Goal: Information Seeking & Learning: Learn about a topic

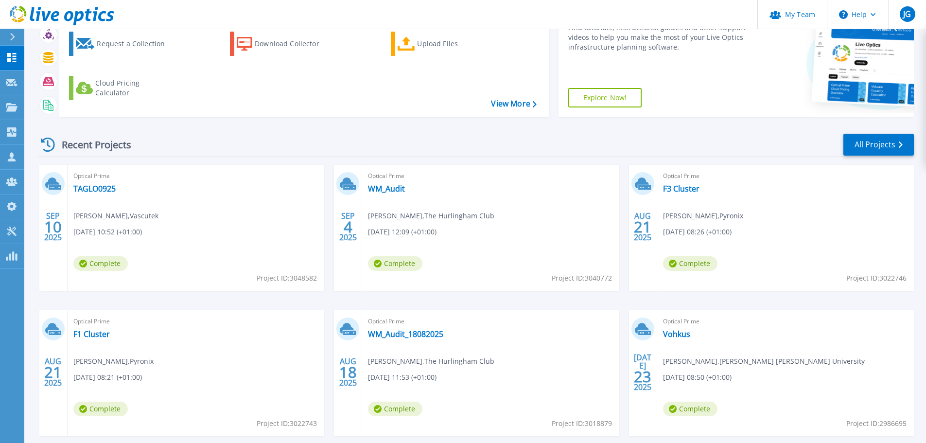
scroll to position [137, 0]
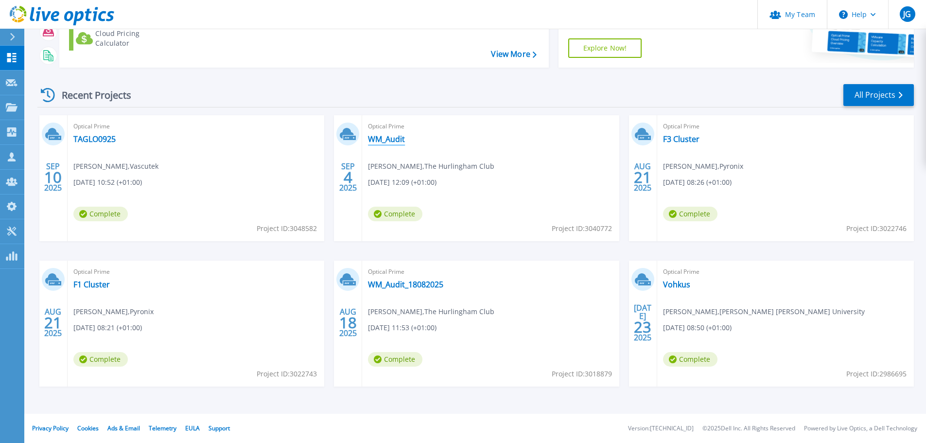
click at [382, 138] on link "WM_Audit" at bounding box center [386, 139] width 37 height 10
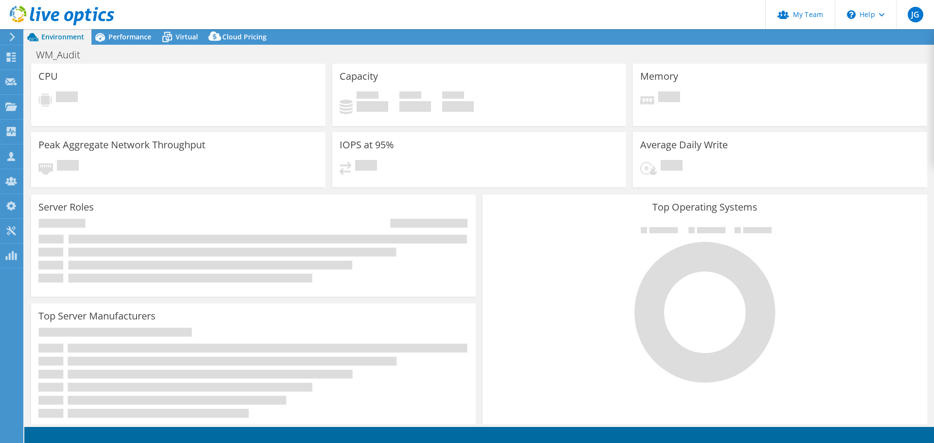
select select "EULondon"
select select "GBP"
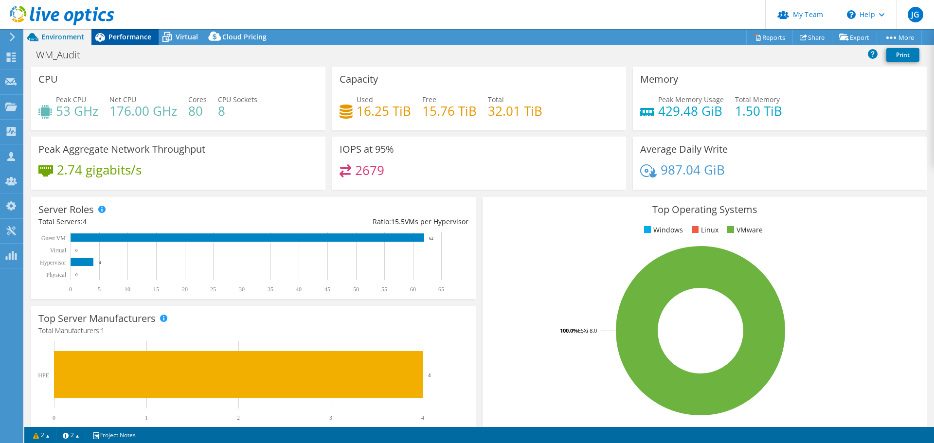
click at [127, 39] on span "Performance" at bounding box center [129, 36] width 43 height 9
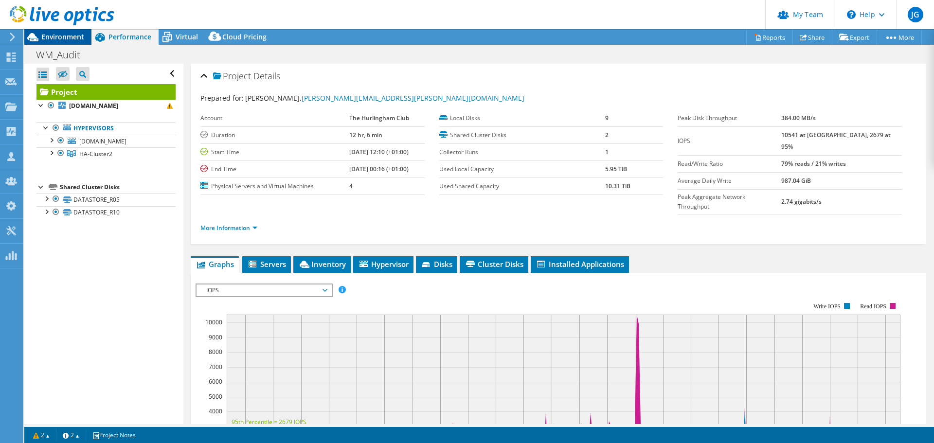
click at [47, 35] on span "Environment" at bounding box center [62, 36] width 43 height 9
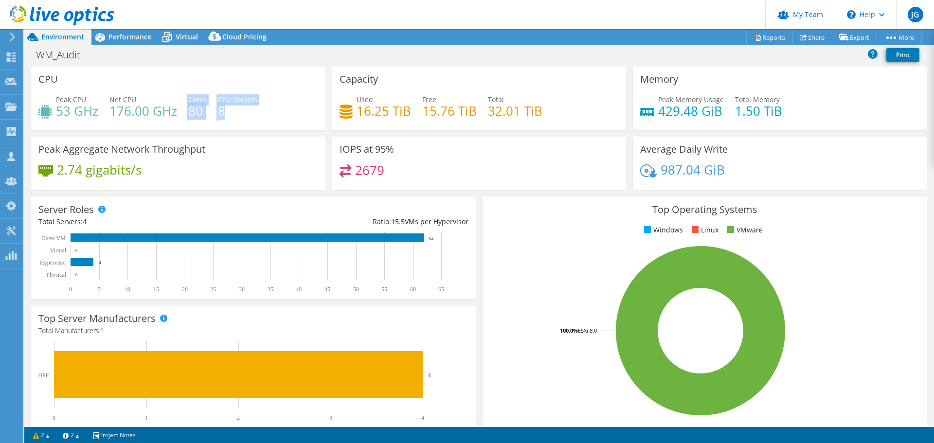
drag, startPoint x: 230, startPoint y: 112, endPoint x: 186, endPoint y: 112, distance: 44.3
click at [186, 112] on div "Peak CPU 53 GHz Net CPU 176.00 GHz Cores 80 CPU Sockets 8" at bounding box center [178, 110] width 280 height 32
click at [225, 111] on h4 "8" at bounding box center [237, 111] width 39 height 11
click at [764, 36] on link "Reports" at bounding box center [769, 37] width 47 height 15
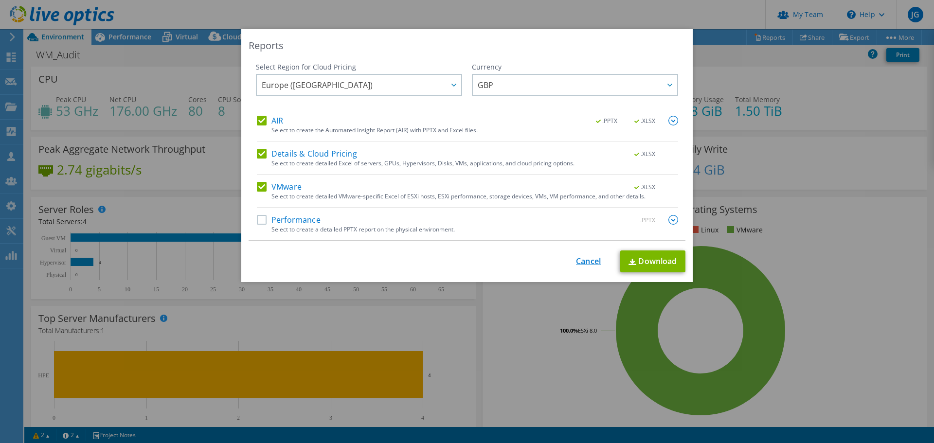
click at [580, 260] on link "Cancel" at bounding box center [588, 261] width 25 height 9
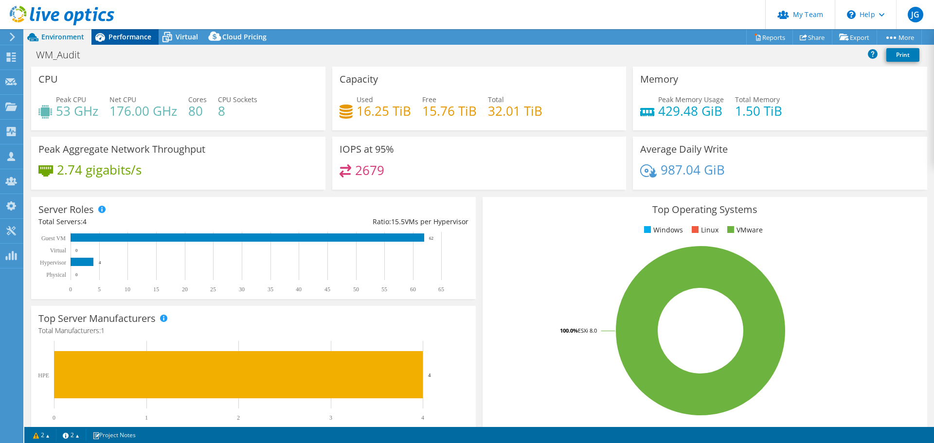
click at [142, 39] on span "Performance" at bounding box center [129, 36] width 43 height 9
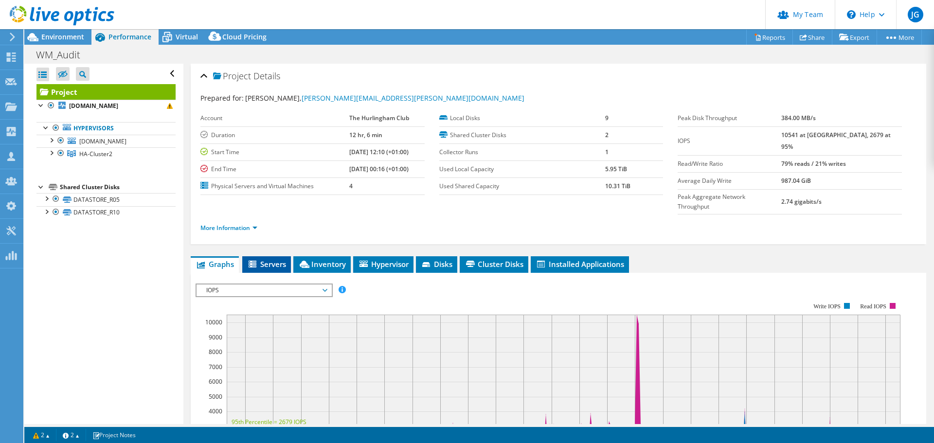
click at [270, 259] on span "Servers" at bounding box center [266, 264] width 39 height 10
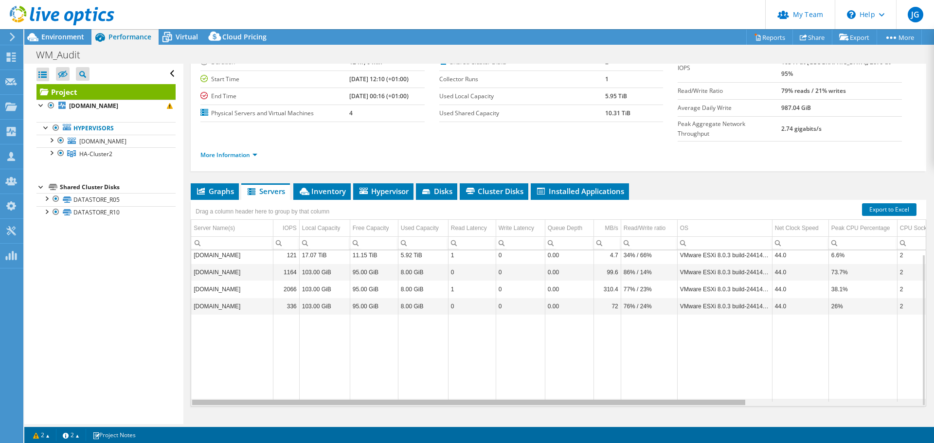
drag, startPoint x: 697, startPoint y: 385, endPoint x: 367, endPoint y: 328, distance: 335.6
click at [356, 360] on body "JG Partner Team Admin Jason Godliman jason.godliman@vohkus.com vohkus My Profil…" at bounding box center [467, 221] width 934 height 443
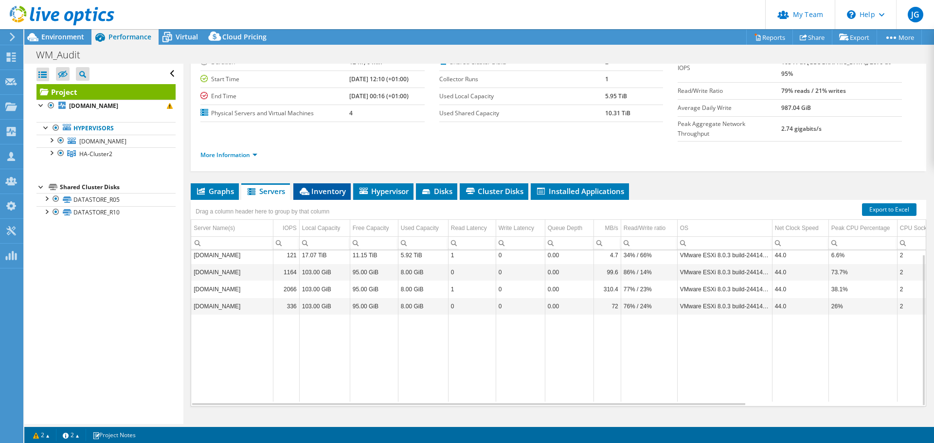
click at [327, 186] on span "Inventory" at bounding box center [322, 191] width 48 height 10
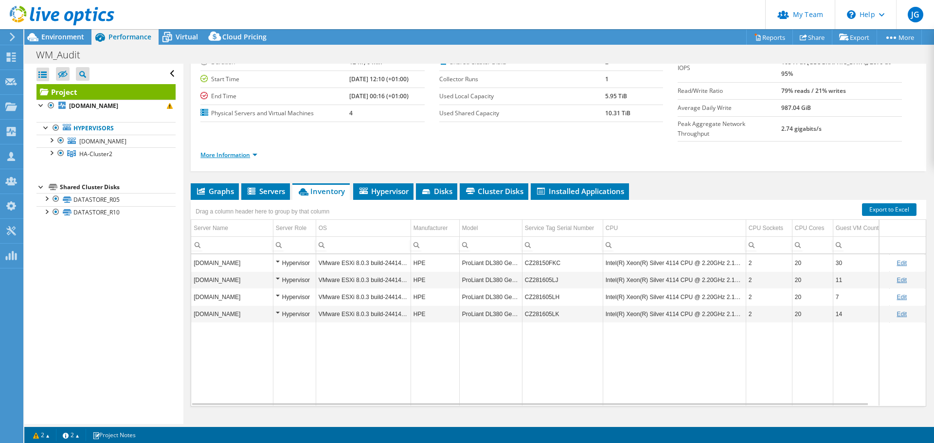
click at [246, 151] on link "More Information" at bounding box center [228, 155] width 57 height 8
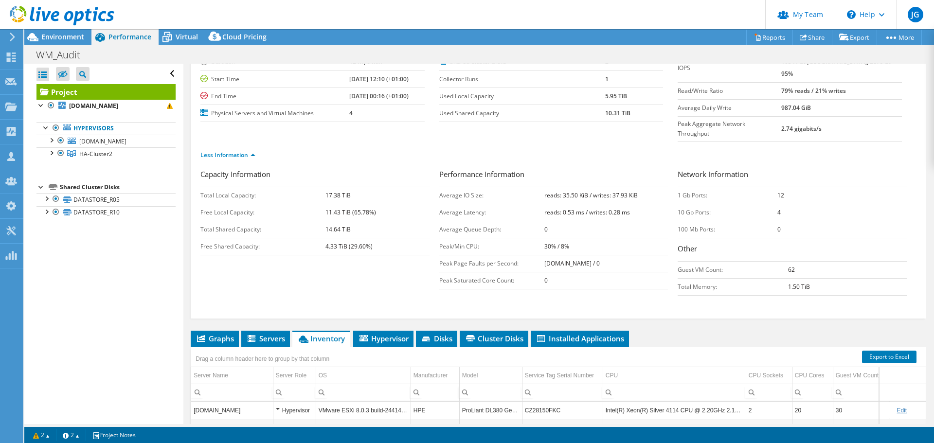
click at [227, 402] on td "hurvs9.hurlinghamclub.org.uk" at bounding box center [232, 410] width 82 height 17
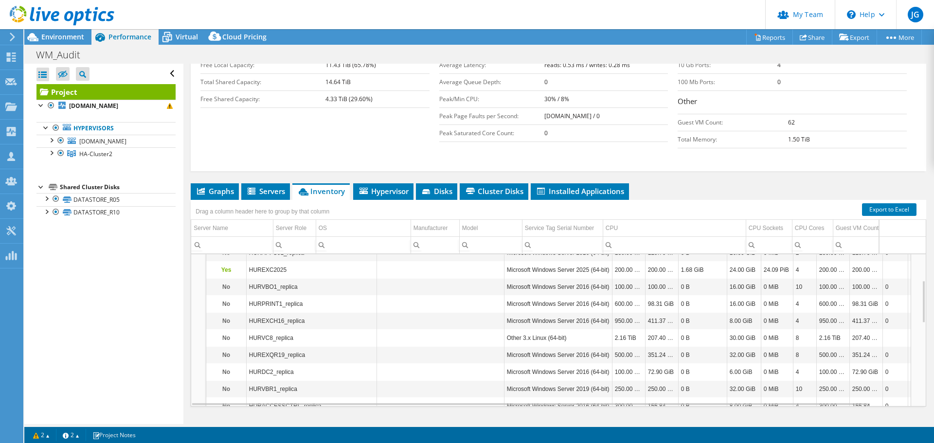
scroll to position [150, 0]
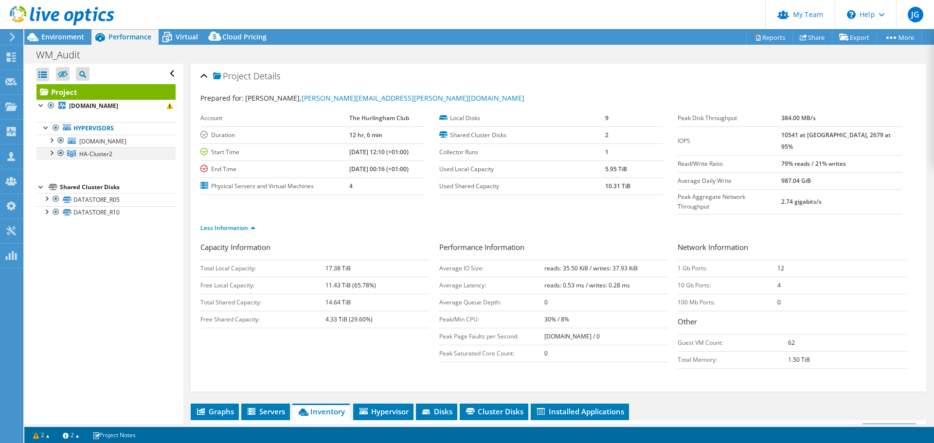
click at [51, 154] on div at bounding box center [51, 152] width 10 height 10
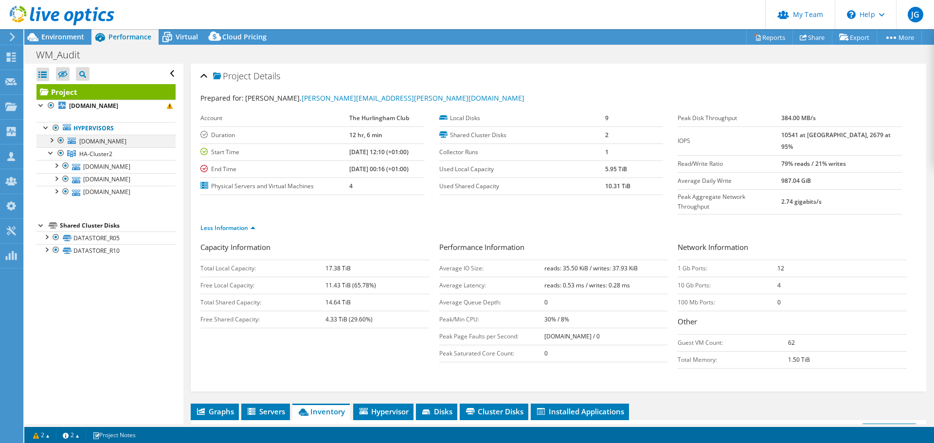
click at [51, 141] on div at bounding box center [51, 140] width 10 height 10
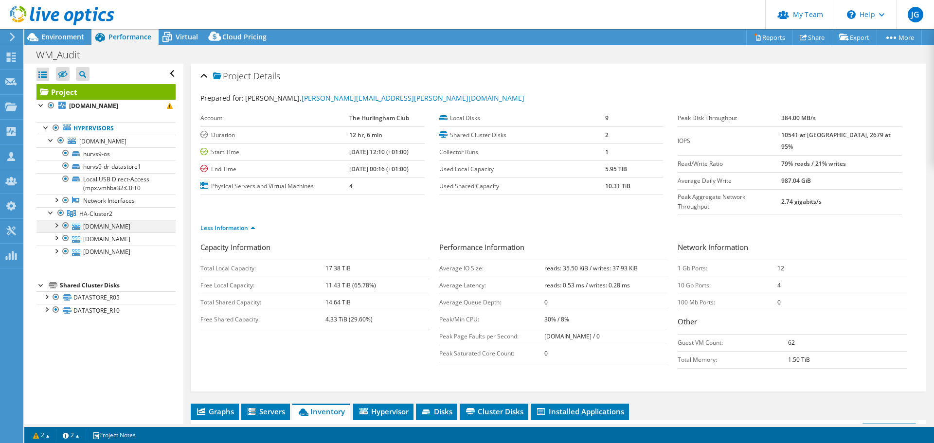
click at [57, 226] on div at bounding box center [56, 225] width 10 height 10
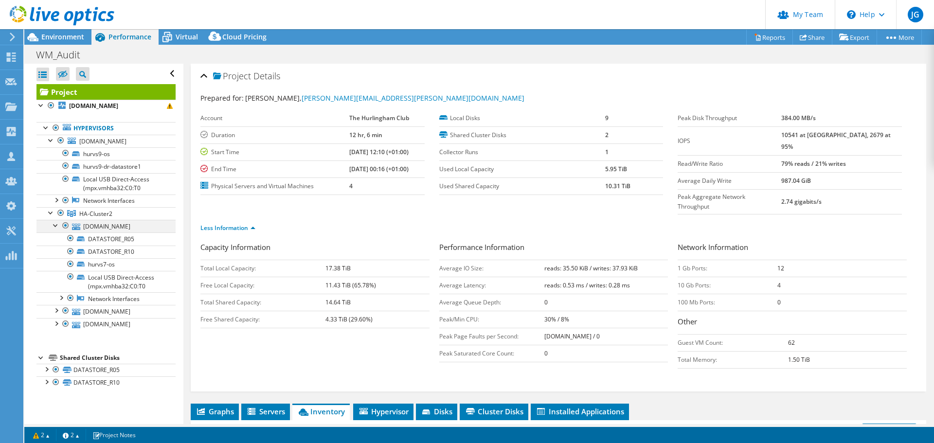
click at [57, 225] on div at bounding box center [56, 225] width 10 height 10
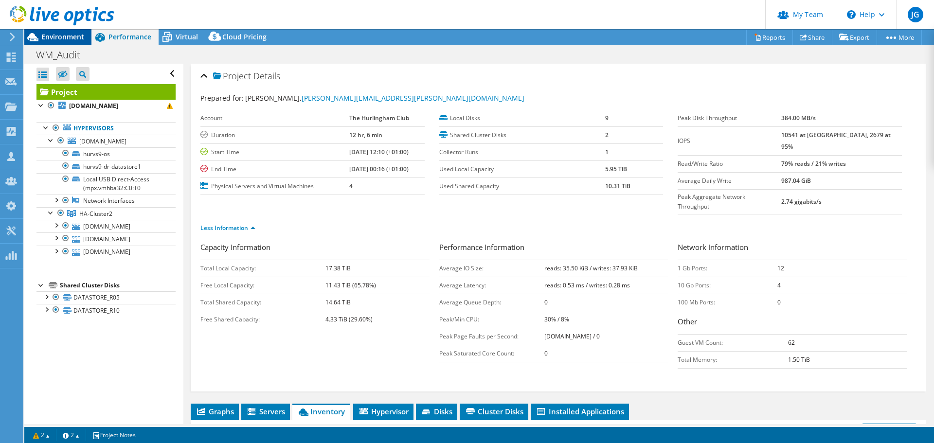
click at [57, 35] on span "Environment" at bounding box center [62, 36] width 43 height 9
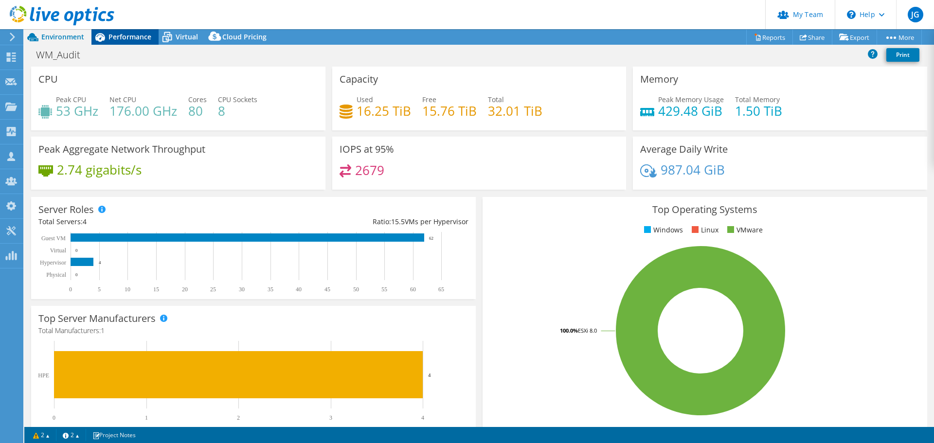
click at [109, 34] on span "Performance" at bounding box center [129, 36] width 43 height 9
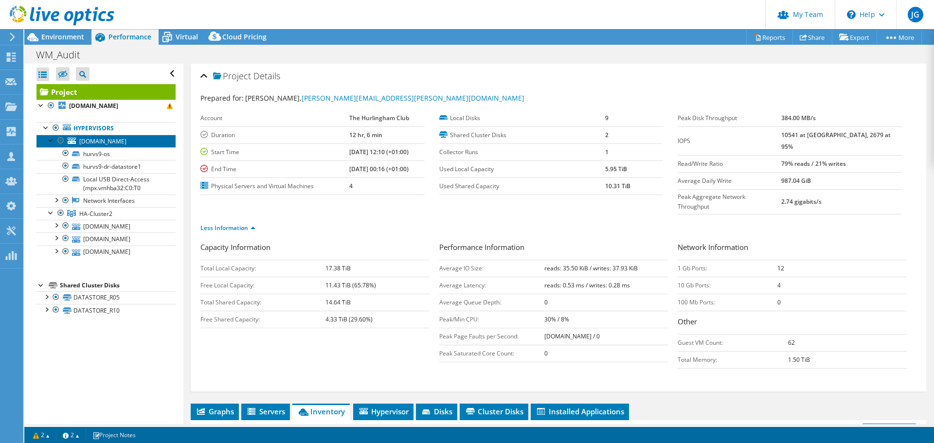
click at [111, 143] on span "hurvs9.hurlinghamclub.org.uk" at bounding box center [102, 141] width 47 height 8
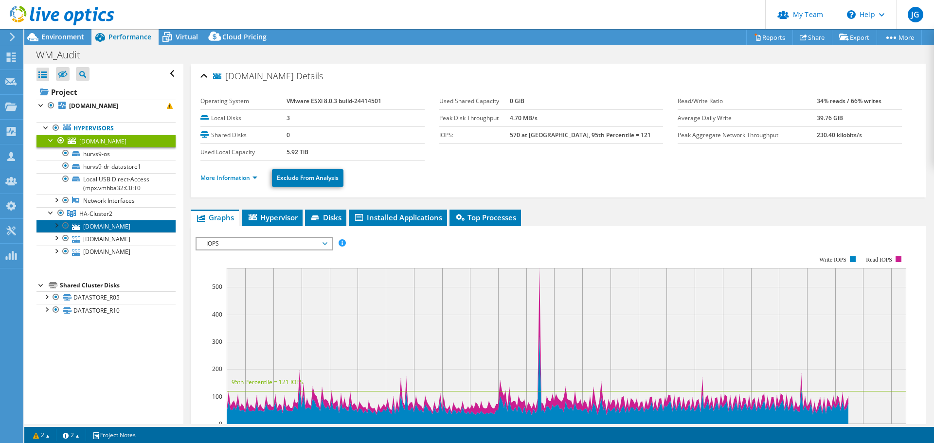
click at [98, 224] on link "hurvs7.hurlinghamclub.org.uk" at bounding box center [105, 226] width 139 height 13
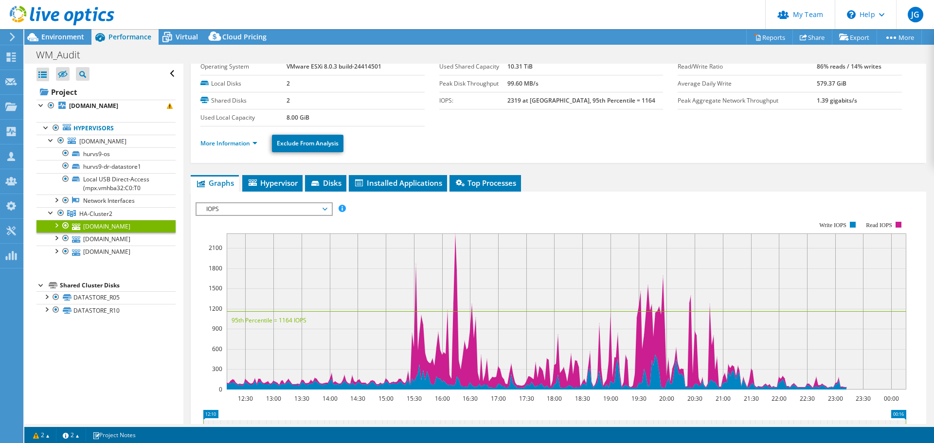
scroll to position [49, 0]
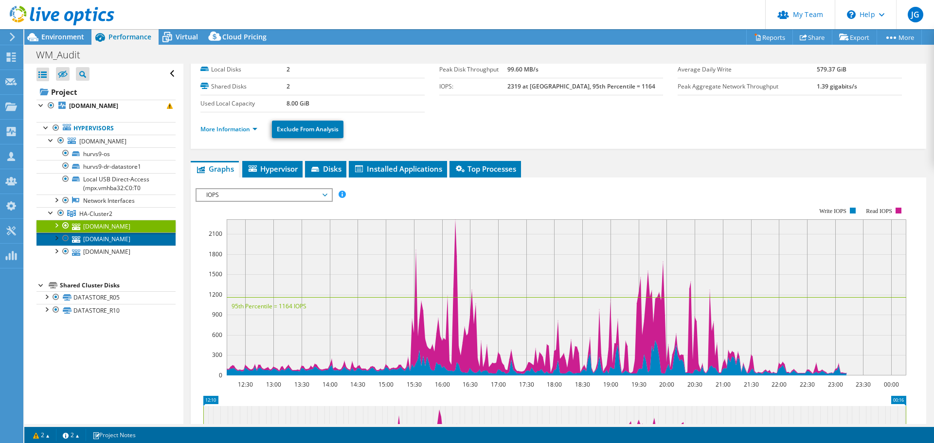
click at [102, 236] on link "hurvs6.hurlinghamclub.org.uk" at bounding box center [105, 238] width 139 height 13
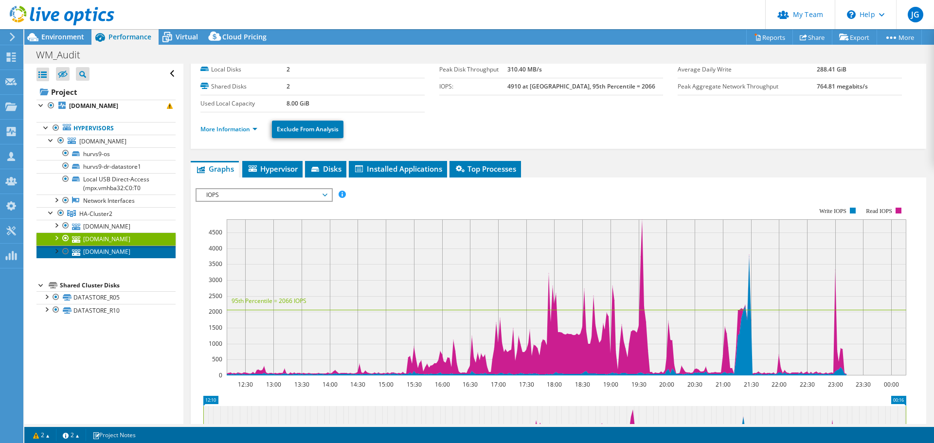
click at [107, 248] on link "hurvs8.hurlinghamclub.org.uk" at bounding box center [105, 252] width 139 height 13
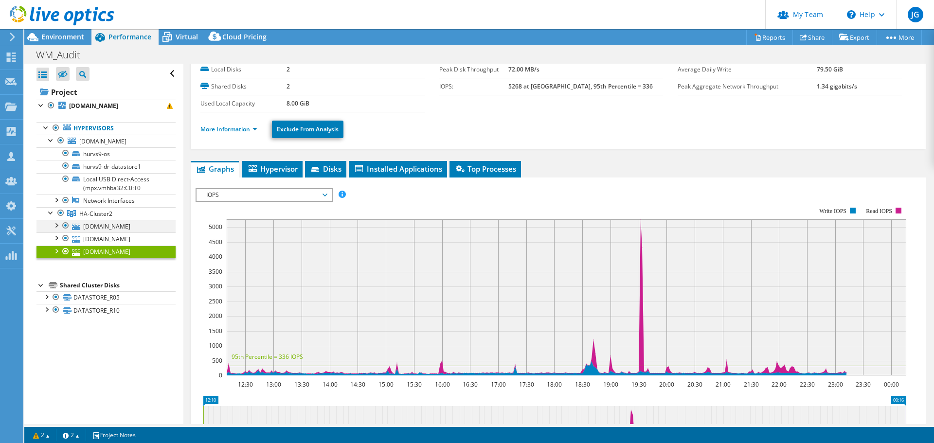
click at [56, 225] on div at bounding box center [56, 225] width 10 height 10
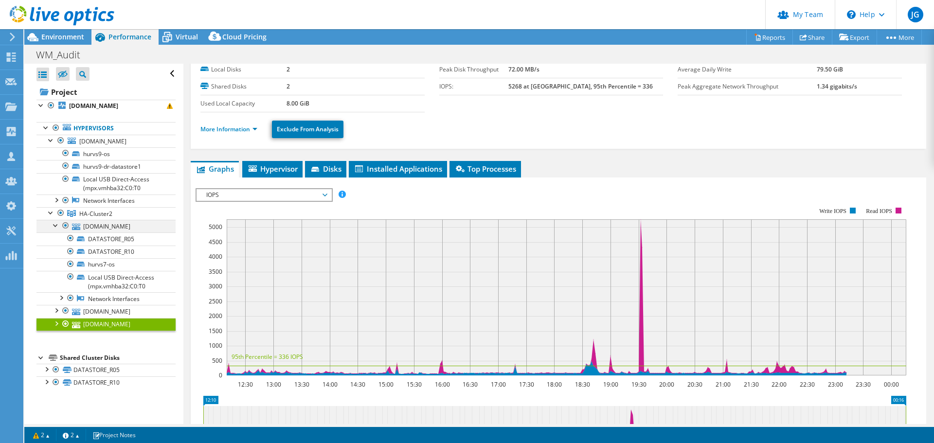
click at [55, 225] on div at bounding box center [56, 225] width 10 height 10
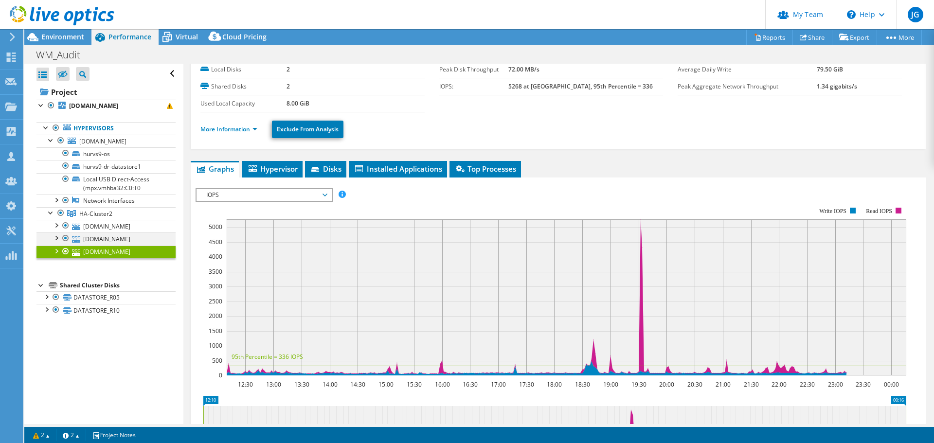
click at [56, 240] on div at bounding box center [56, 237] width 10 height 10
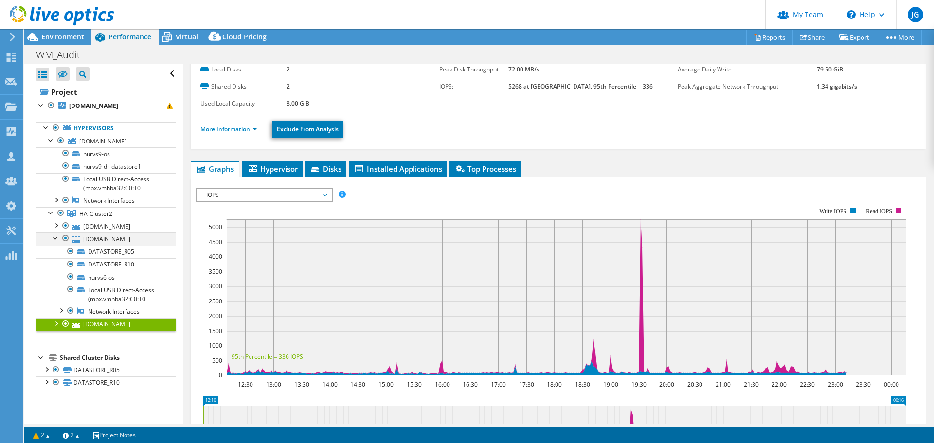
click at [56, 240] on div at bounding box center [56, 237] width 10 height 10
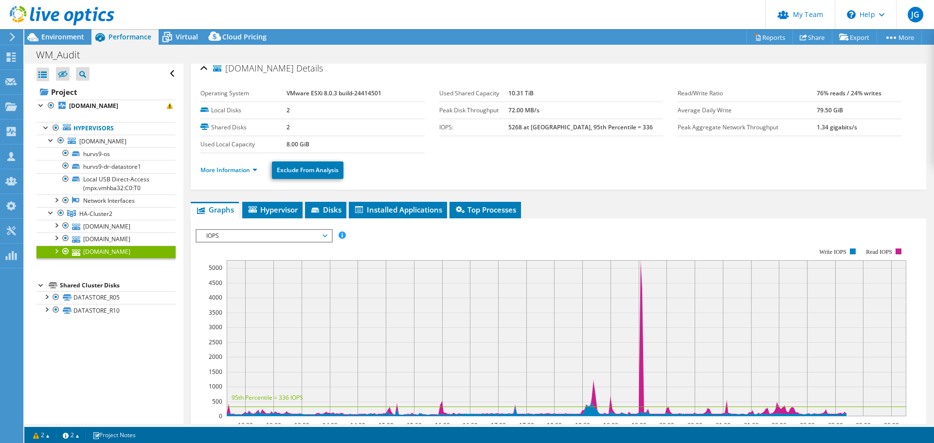
scroll to position [0, 0]
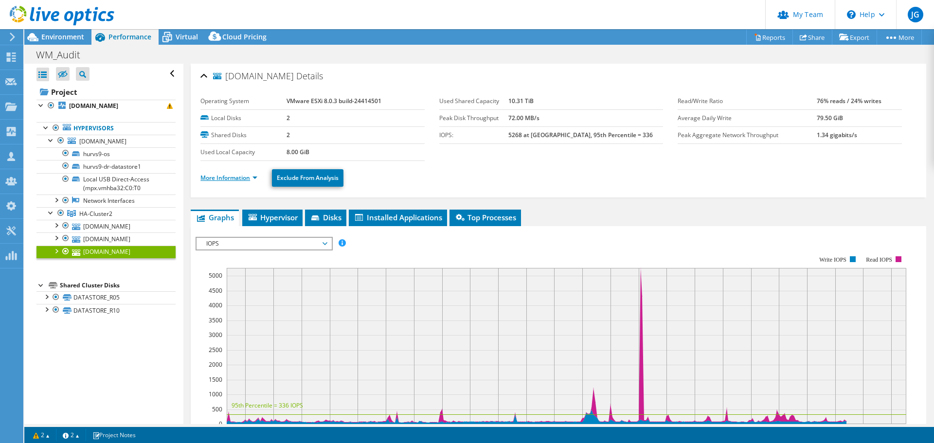
click at [230, 178] on link "More Information" at bounding box center [228, 178] width 57 height 8
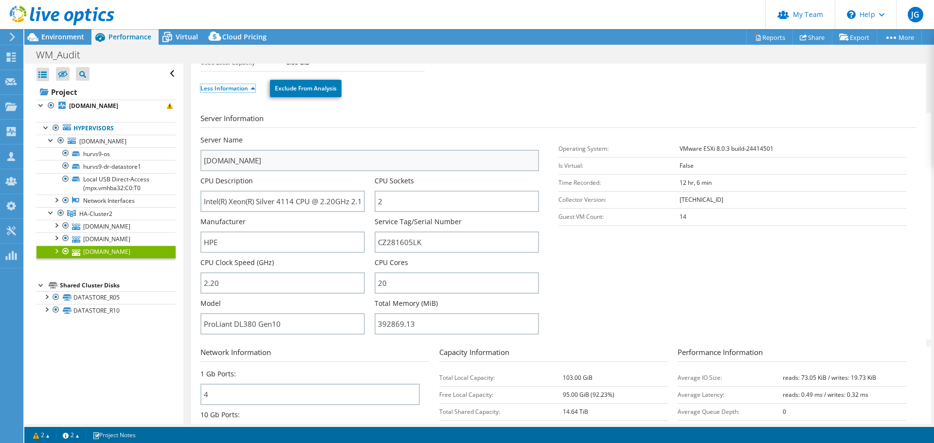
scroll to position [97, 0]
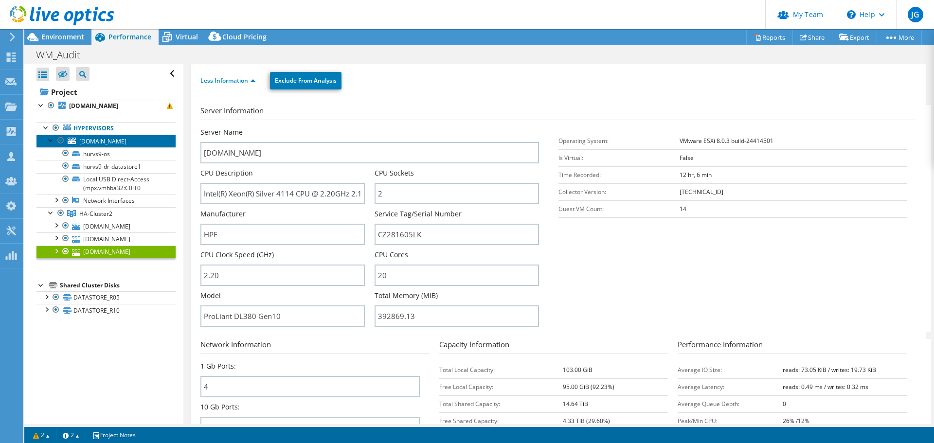
click at [95, 141] on span "hurvs9.hurlinghamclub.org.uk" at bounding box center [102, 141] width 47 height 8
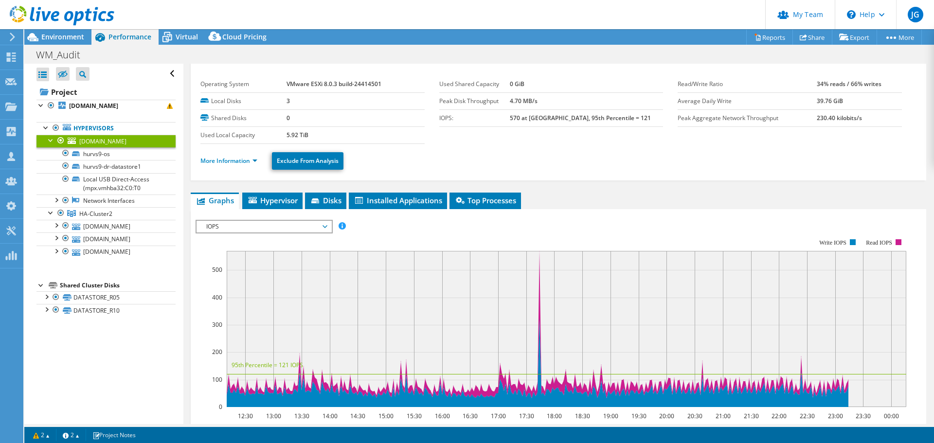
scroll to position [0, 0]
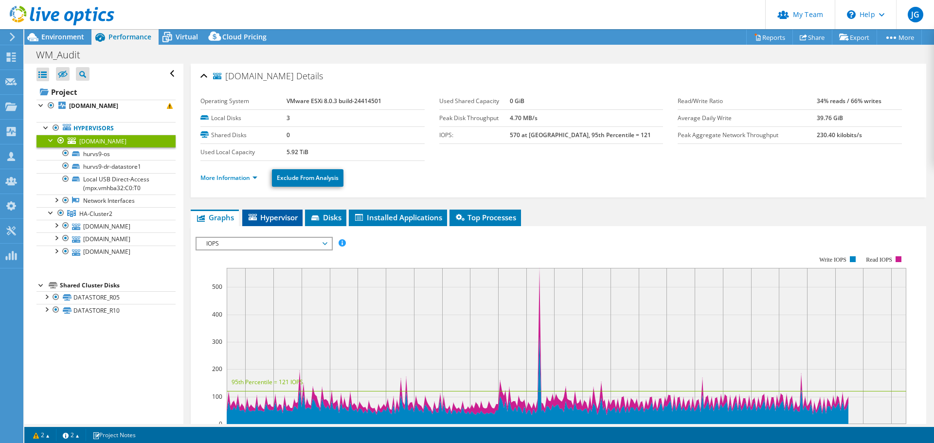
click at [278, 214] on span "Hypervisor" at bounding box center [272, 218] width 51 height 10
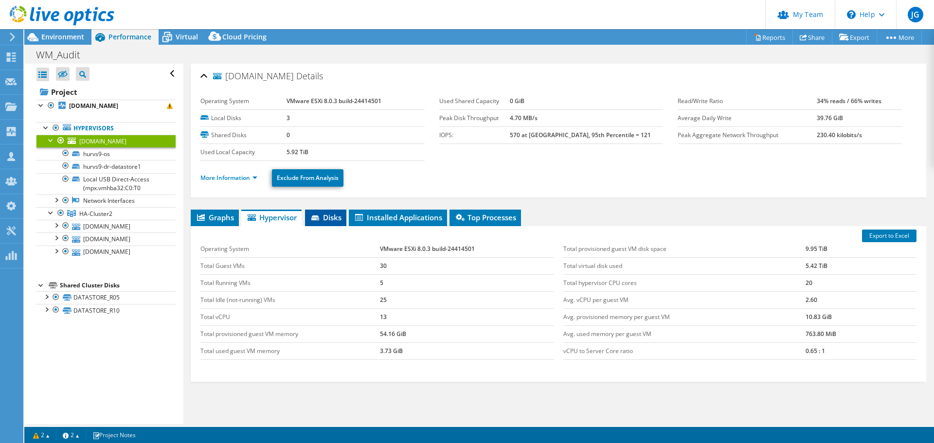
click at [319, 218] on icon at bounding box center [316, 218] width 10 height 6
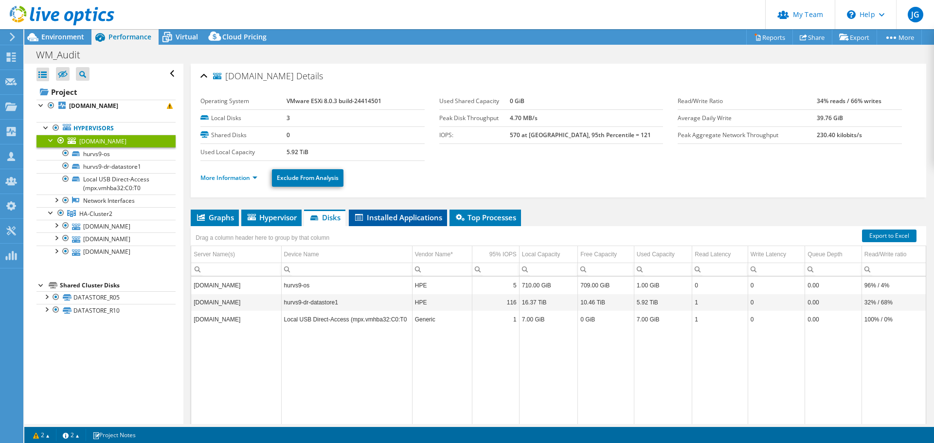
click at [374, 214] on span "Installed Applications" at bounding box center [398, 218] width 89 height 10
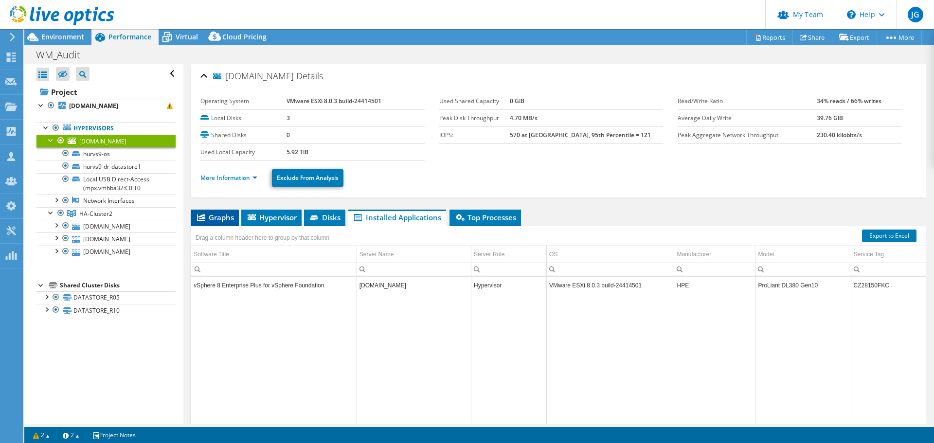
click at [214, 217] on span "Graphs" at bounding box center [215, 218] width 38 height 10
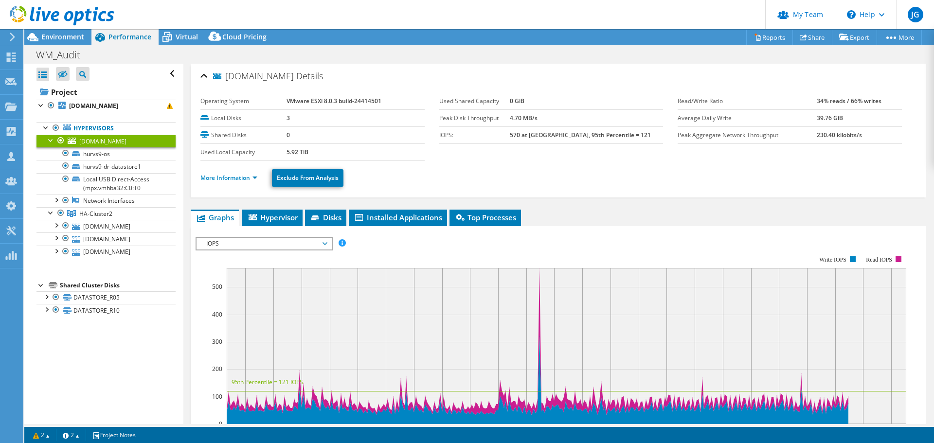
scroll to position [97, 0]
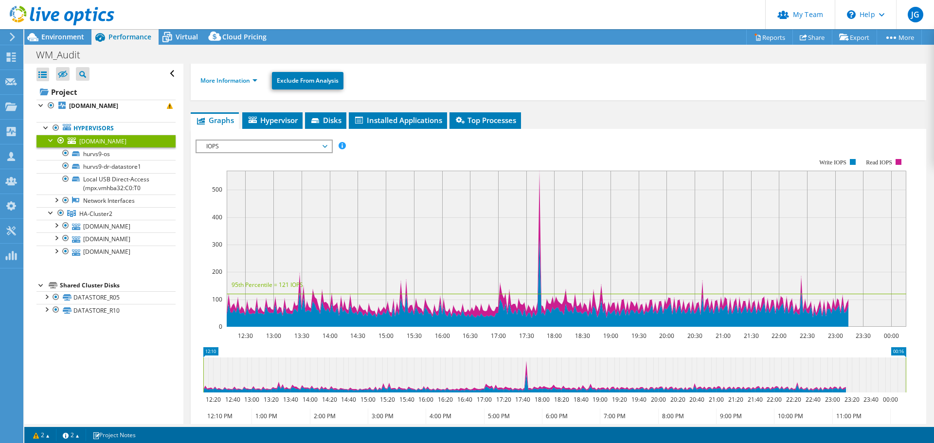
click at [279, 143] on span "IOPS" at bounding box center [263, 147] width 125 height 12
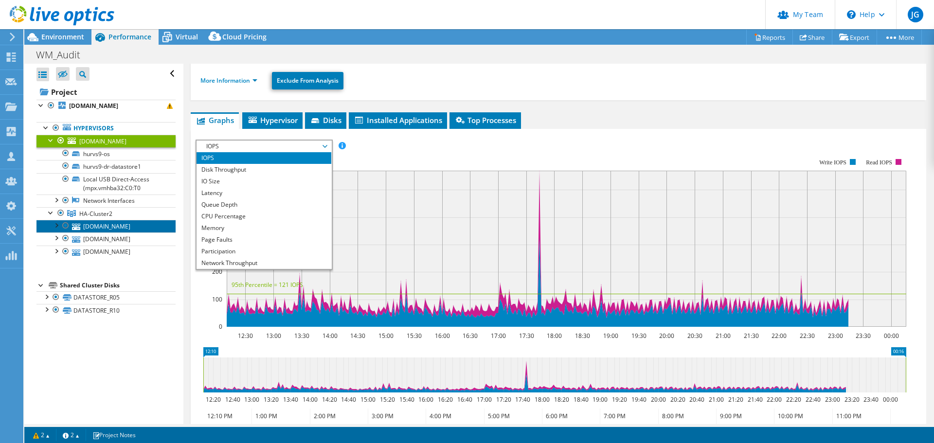
click at [119, 228] on link "hurvs7.hurlinghamclub.org.uk" at bounding box center [105, 226] width 139 height 13
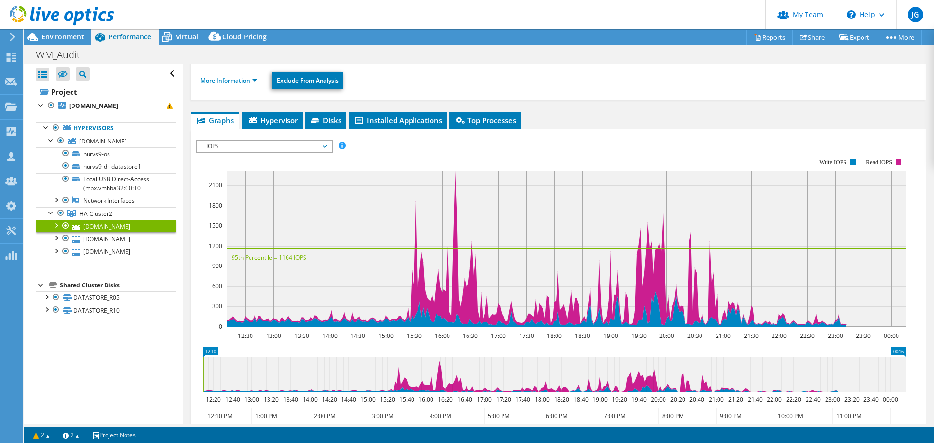
click at [244, 147] on span "IOPS" at bounding box center [263, 147] width 125 height 12
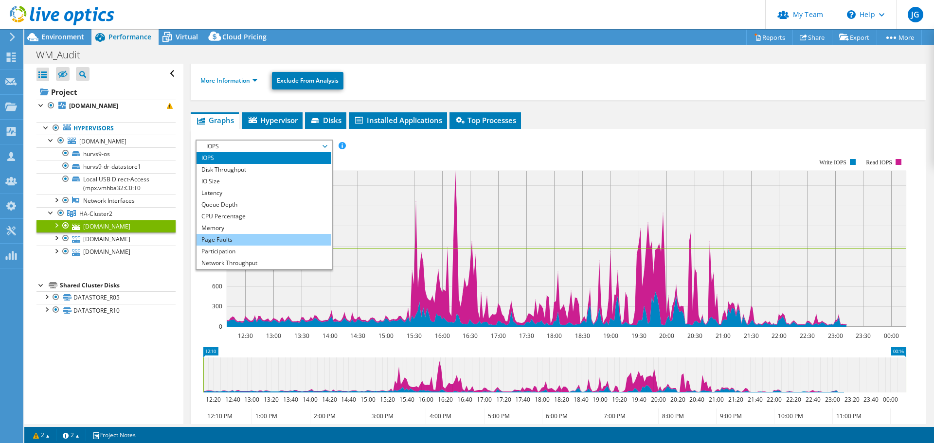
click at [243, 239] on li "Page Faults" at bounding box center [263, 240] width 135 height 12
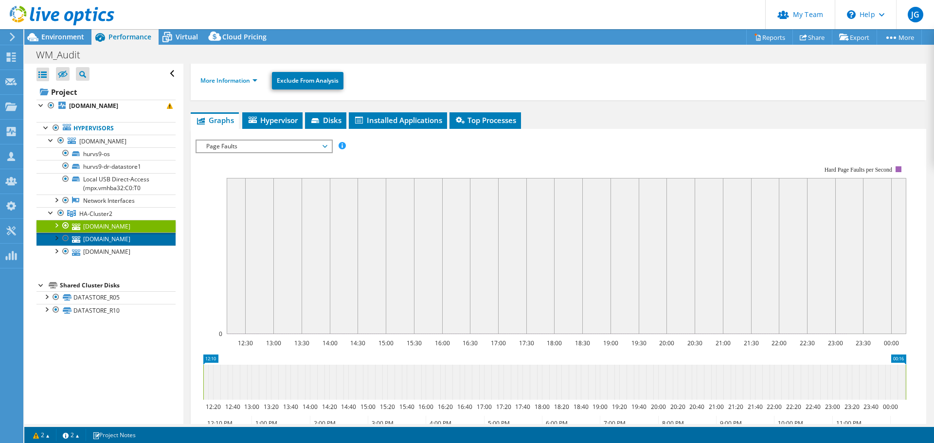
click at [138, 240] on link "hurvs6.hurlinghamclub.org.uk" at bounding box center [105, 238] width 139 height 13
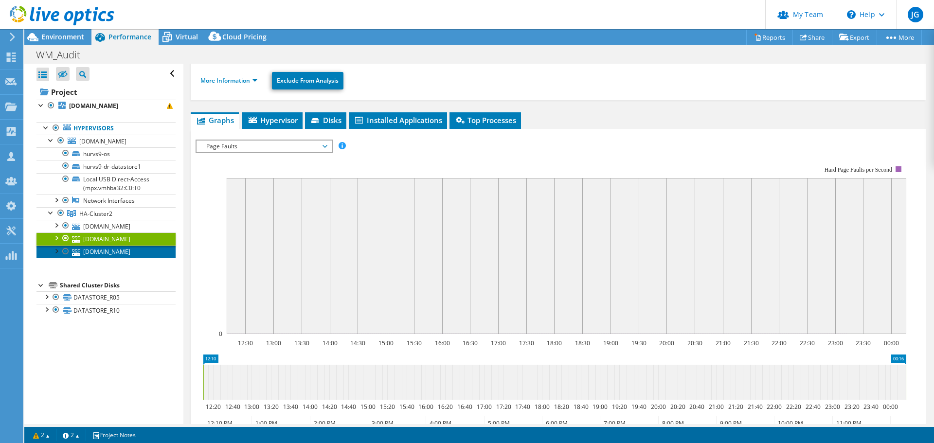
click at [140, 250] on link "hurvs8.hurlinghamclub.org.uk" at bounding box center [105, 252] width 139 height 13
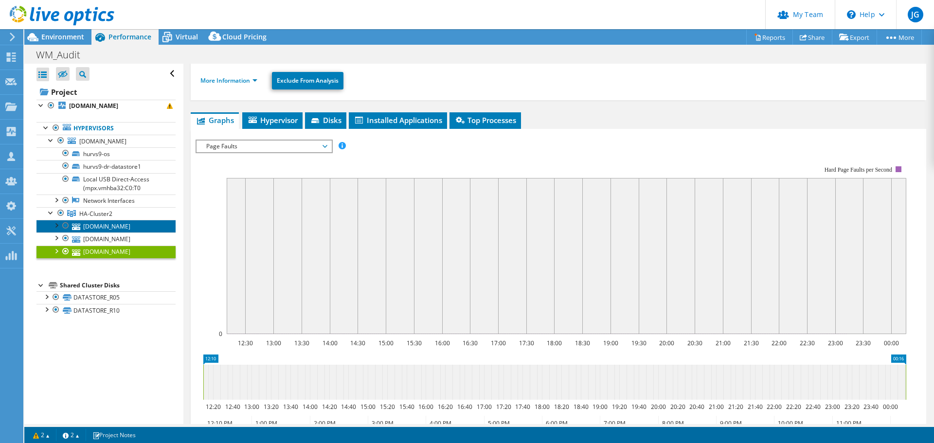
click at [128, 223] on link "hurvs7.hurlinghamclub.org.uk" at bounding box center [105, 226] width 139 height 13
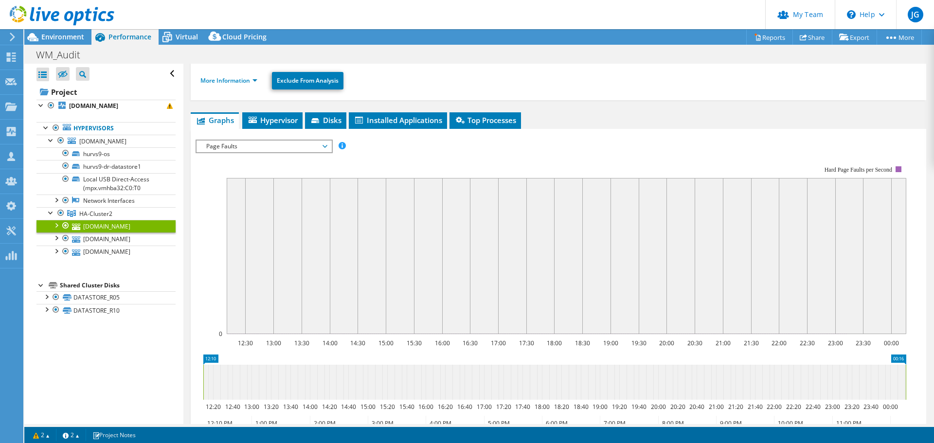
click at [258, 146] on span "Page Faults" at bounding box center [263, 147] width 125 height 12
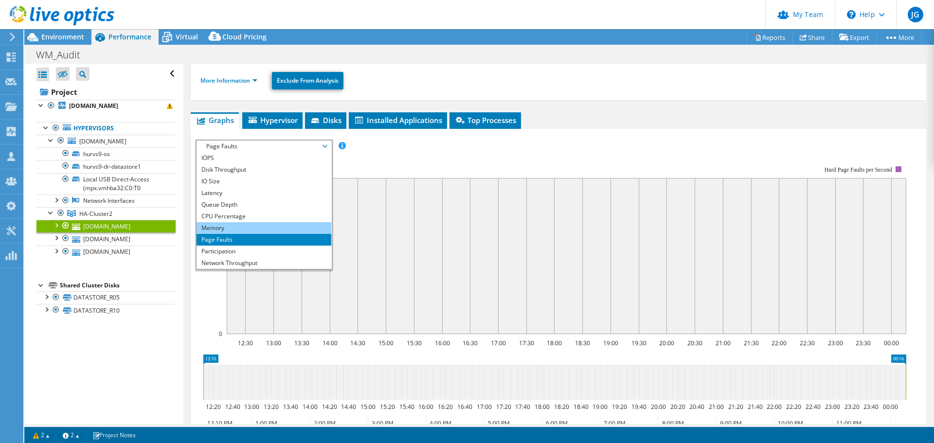
click at [243, 225] on li "Memory" at bounding box center [263, 228] width 135 height 12
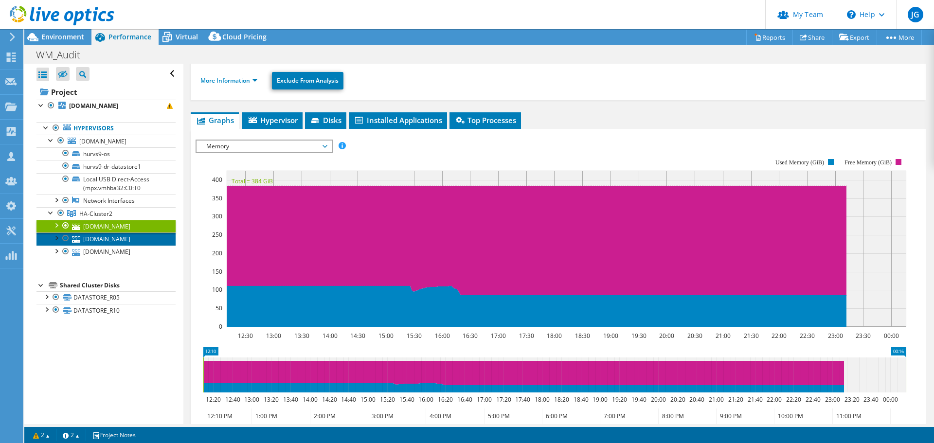
click at [116, 239] on link "hurvs6.hurlinghamclub.org.uk" at bounding box center [105, 238] width 139 height 13
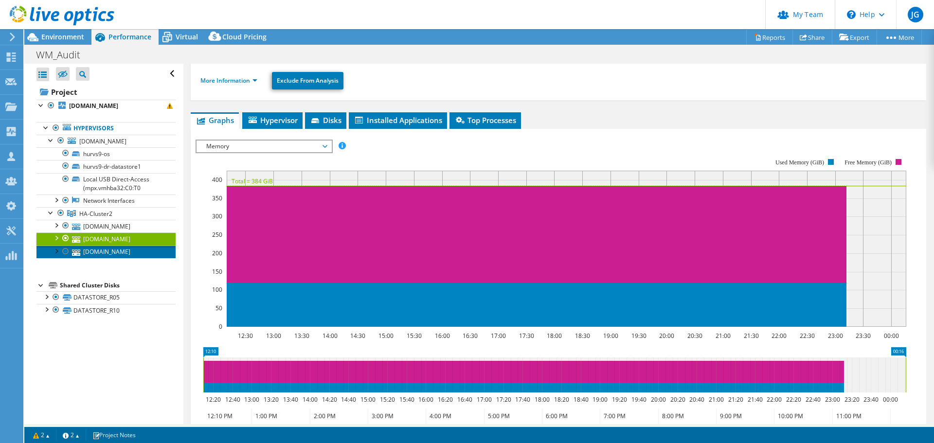
click at [120, 252] on link "hurvs8.hurlinghamclub.org.uk" at bounding box center [105, 252] width 139 height 13
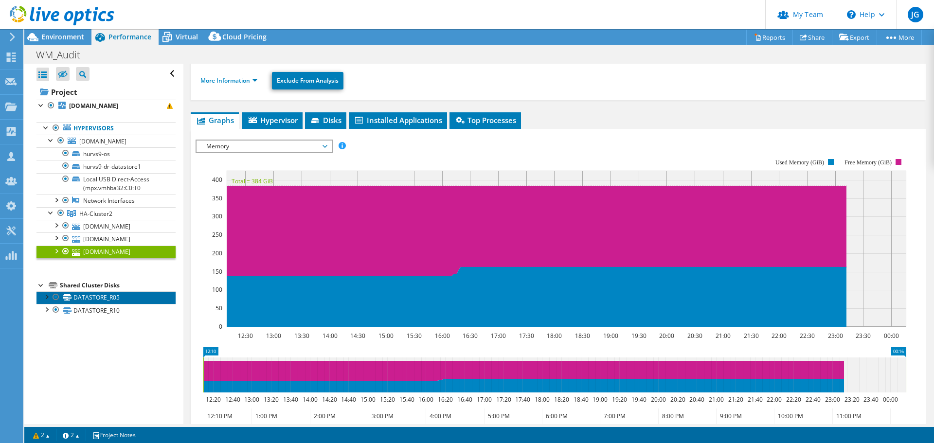
click at [85, 301] on link "DATASTORE_R05" at bounding box center [105, 297] width 139 height 13
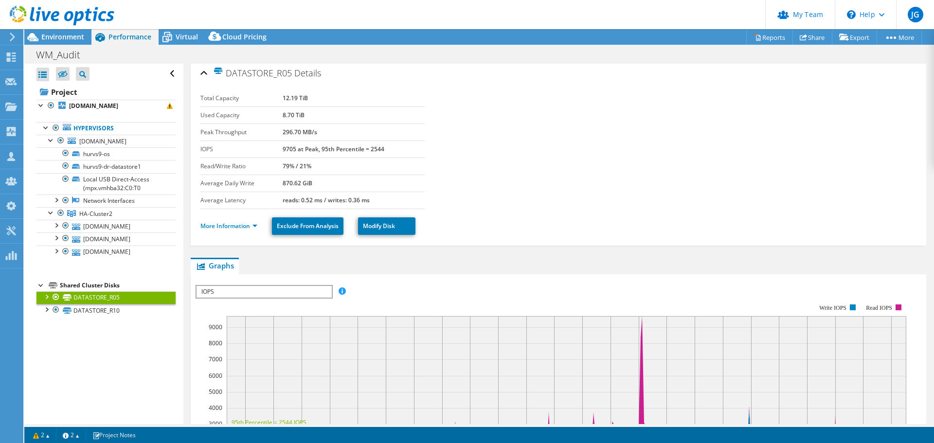
scroll to position [0, 0]
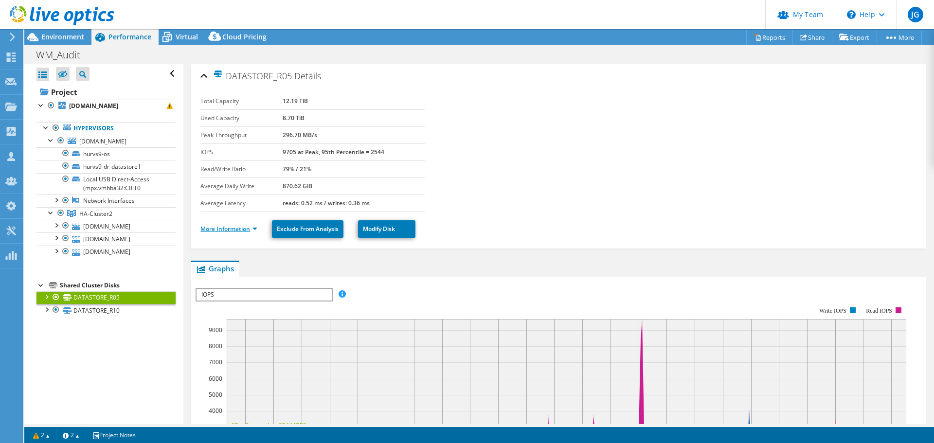
click at [249, 229] on link "More Information" at bounding box center [228, 229] width 57 height 8
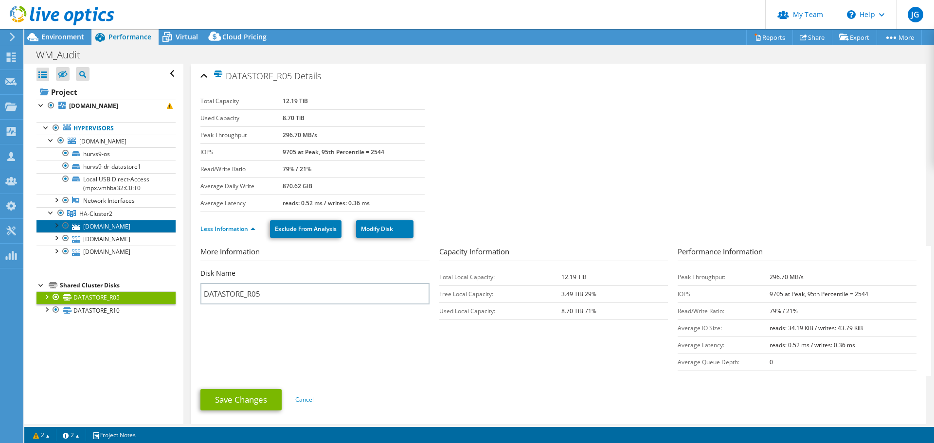
click at [104, 225] on link "hurvs7.hurlinghamclub.org.uk" at bounding box center [105, 226] width 139 height 13
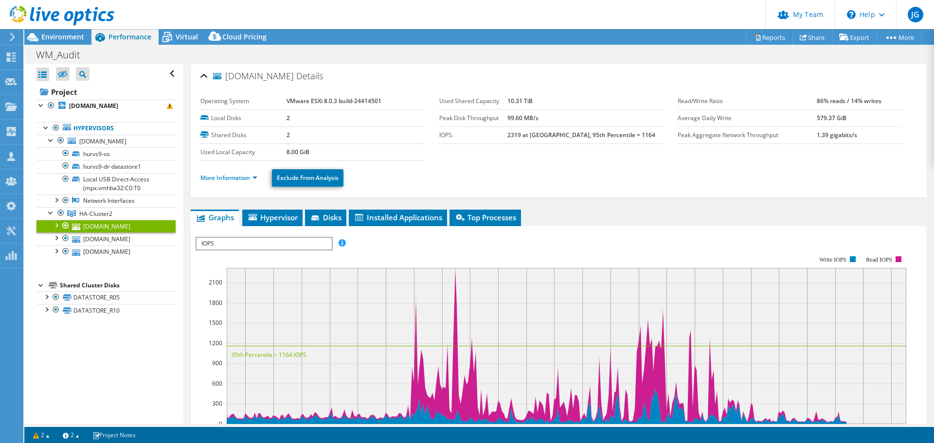
click at [56, 224] on div at bounding box center [56, 225] width 10 height 10
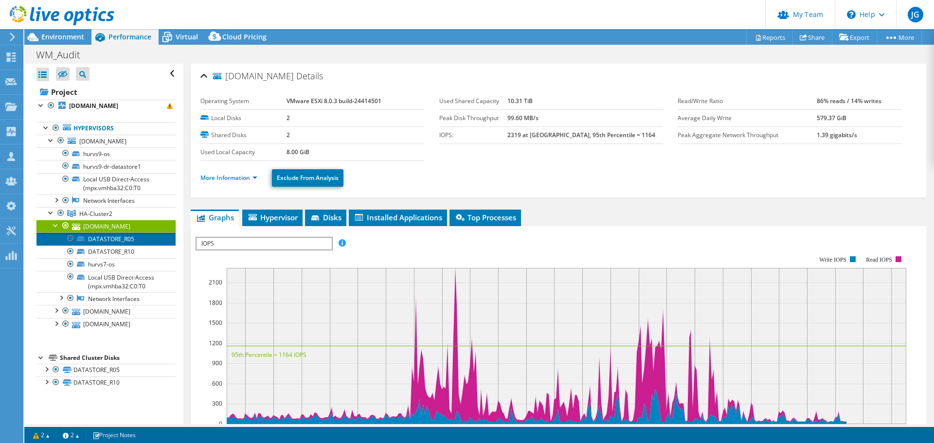
click at [114, 239] on link "DATASTORE_R05" at bounding box center [105, 238] width 139 height 13
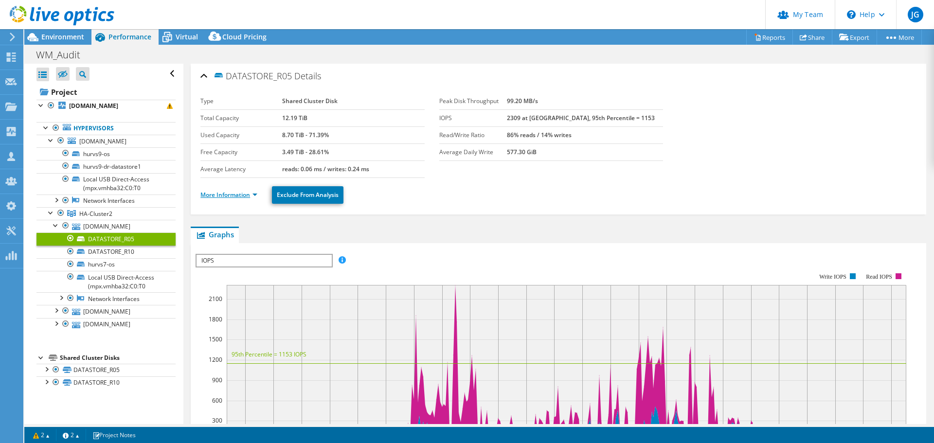
click at [232, 193] on link "More Information" at bounding box center [228, 195] width 57 height 8
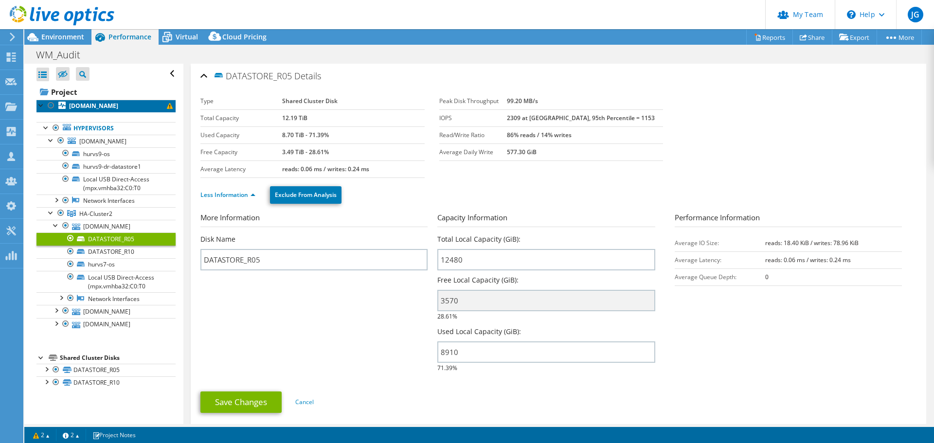
click at [100, 104] on b "hurvs9.hurlinghamclub.org.uk" at bounding box center [93, 106] width 49 height 8
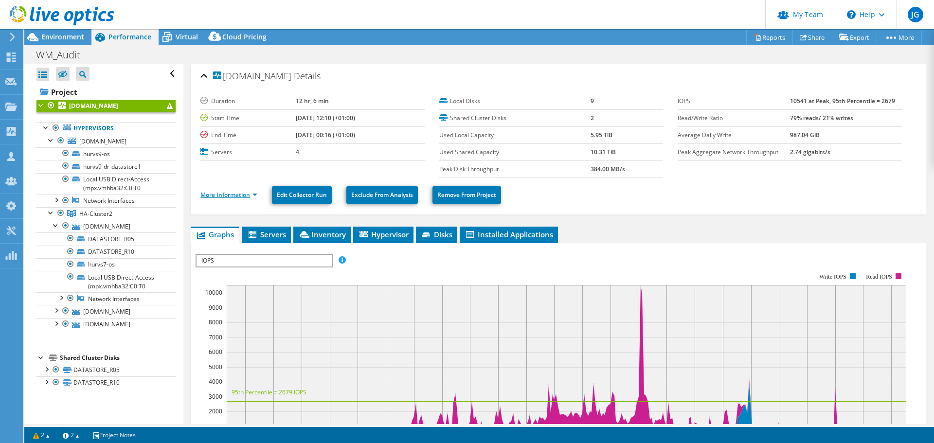
click at [238, 197] on link "More Information" at bounding box center [228, 195] width 57 height 8
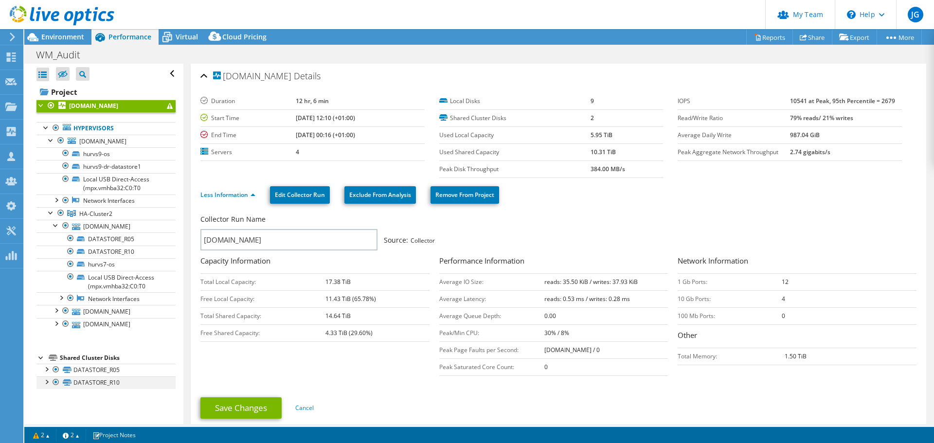
click at [48, 381] on div at bounding box center [46, 381] width 10 height 10
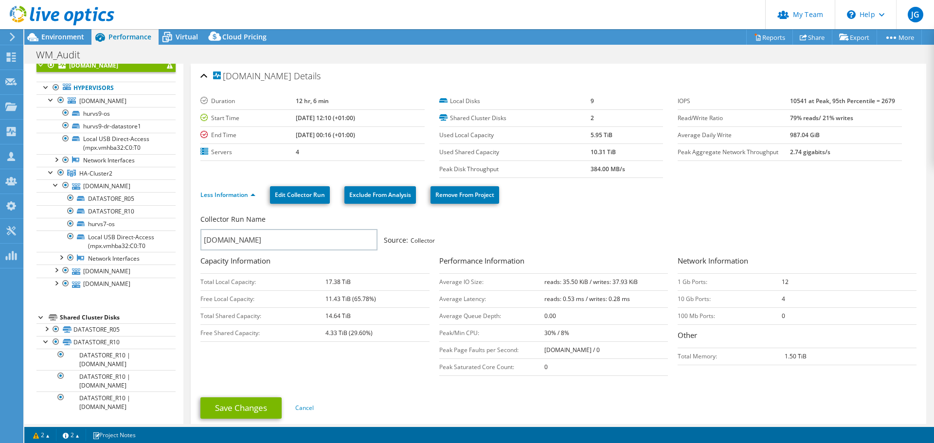
scroll to position [41, 0]
click at [44, 341] on div at bounding box center [46, 340] width 10 height 10
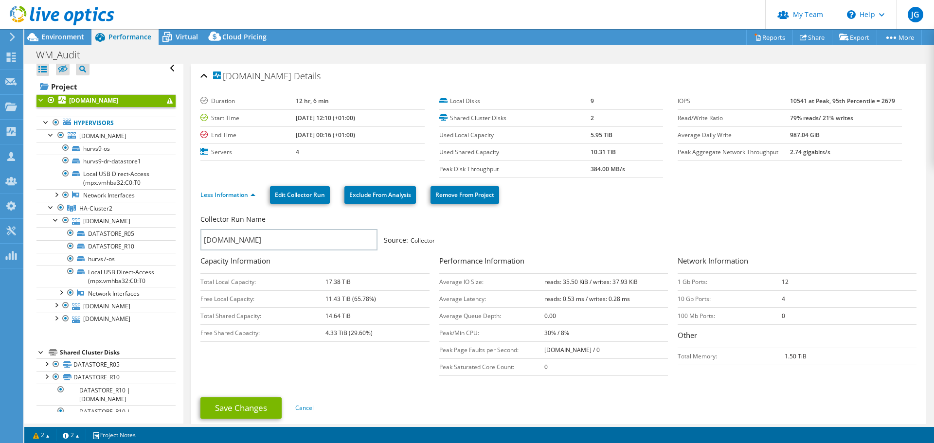
scroll to position [0, 0]
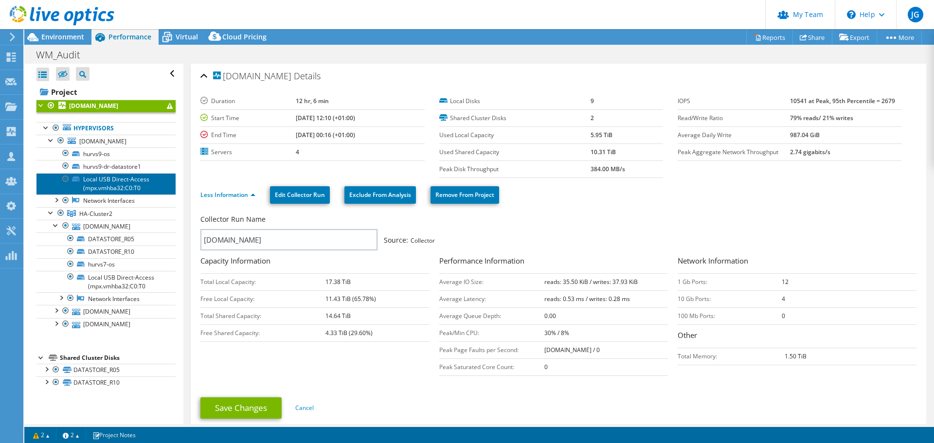
click at [123, 188] on link "Local USB Direct-Access (mpx.vmhba32:C0:T0" at bounding box center [105, 183] width 139 height 21
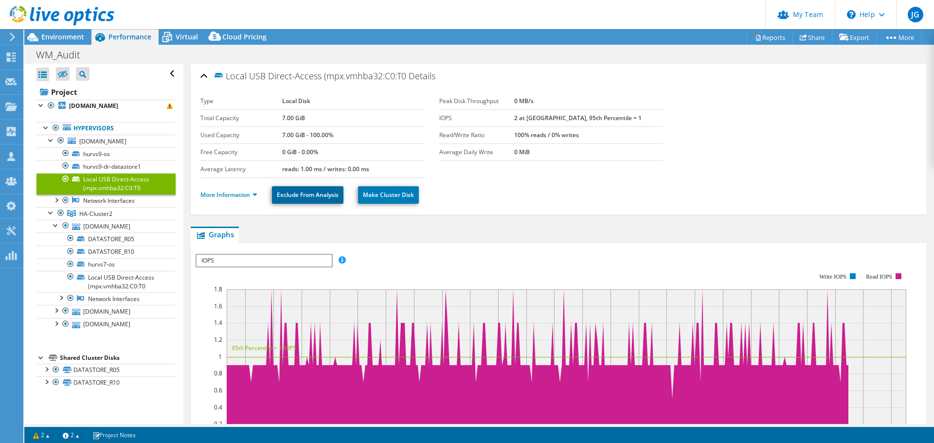
click at [310, 196] on link "Exclude From Analysis" at bounding box center [307, 195] width 71 height 18
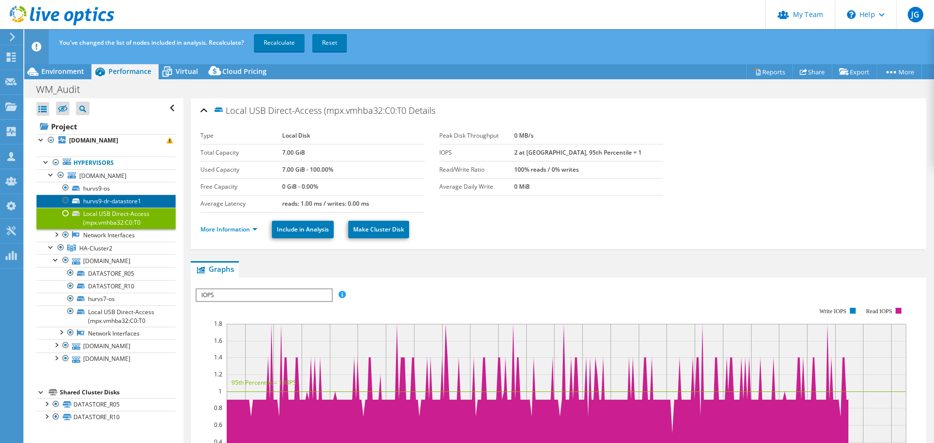
click at [116, 201] on link "hurvs9-dr-datastore1" at bounding box center [105, 201] width 139 height 13
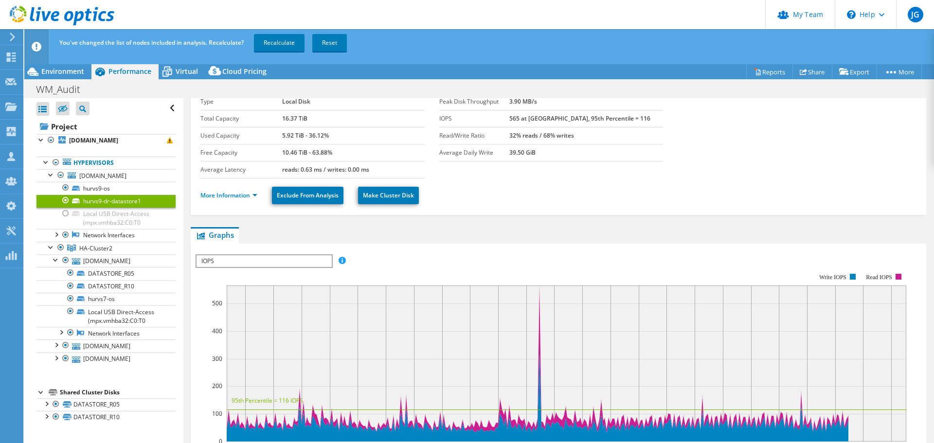
scroll to position [49, 0]
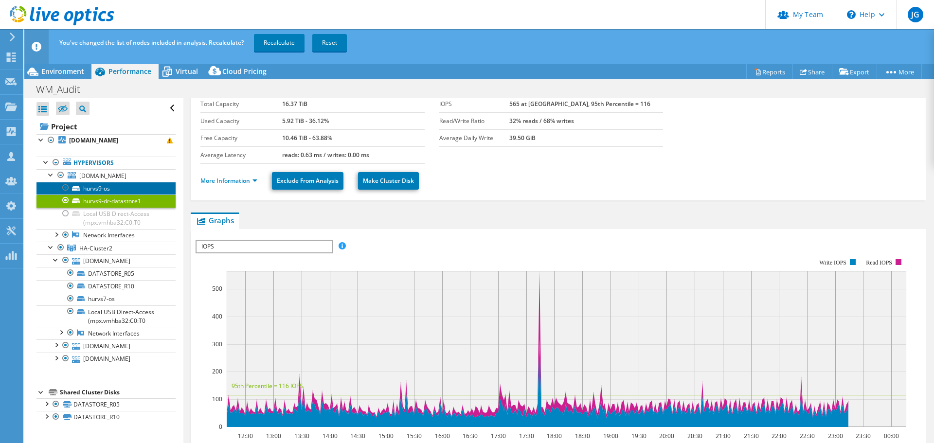
click at [113, 188] on link "hurvs9-os" at bounding box center [105, 188] width 139 height 13
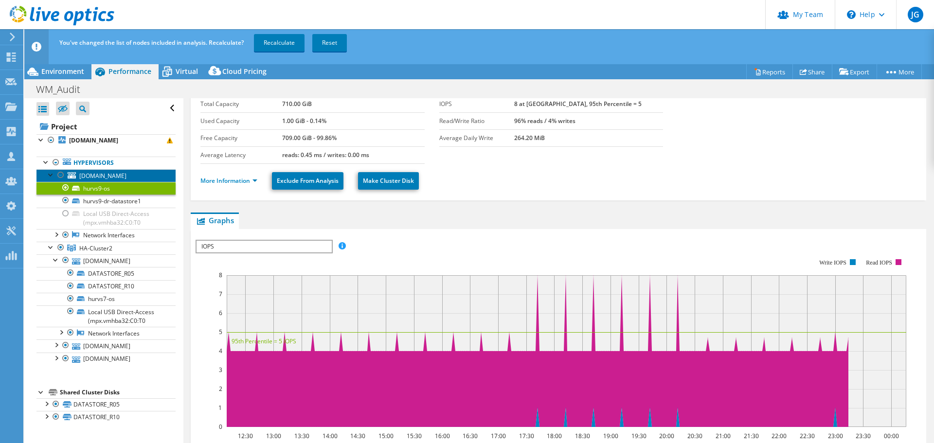
click at [114, 176] on span "hurvs9.hurlinghamclub.org.uk" at bounding box center [102, 176] width 47 height 8
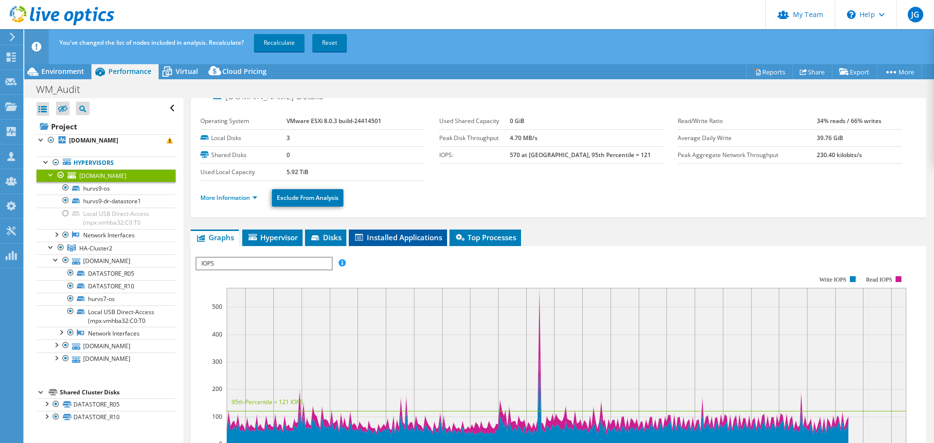
scroll to position [0, 0]
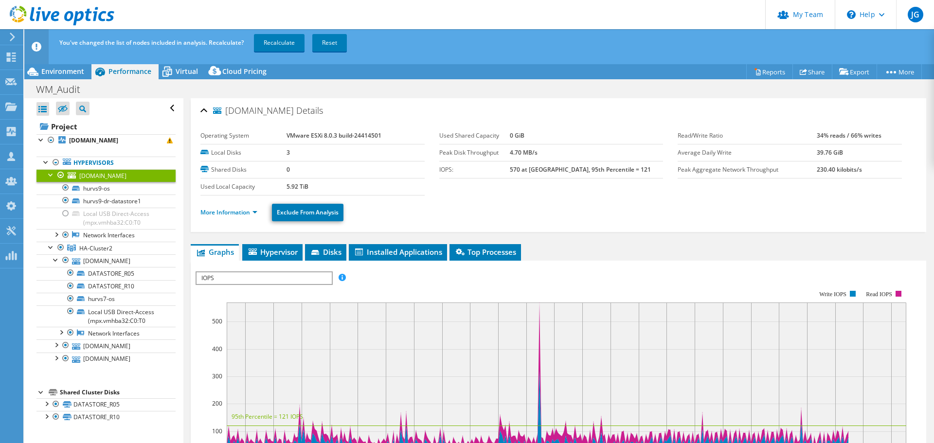
click at [412, 221] on ul "More Information Exclude From Analysis" at bounding box center [558, 211] width 716 height 20
click at [57, 357] on div at bounding box center [56, 358] width 10 height 10
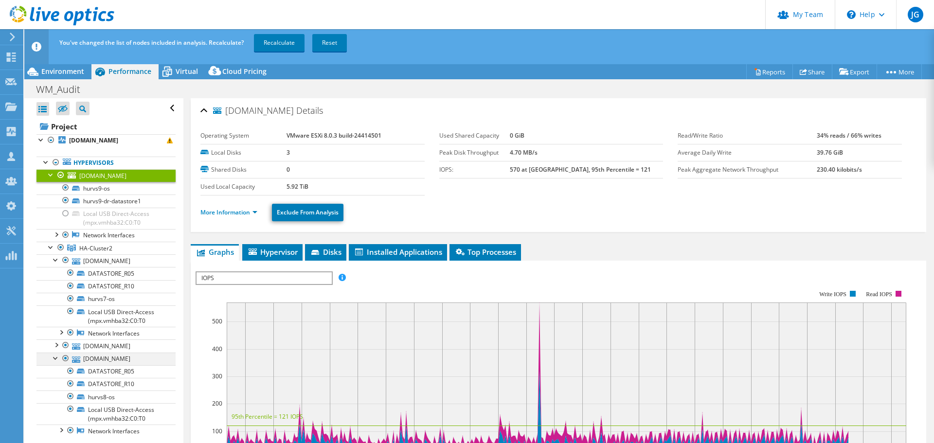
click at [57, 357] on div at bounding box center [56, 358] width 10 height 10
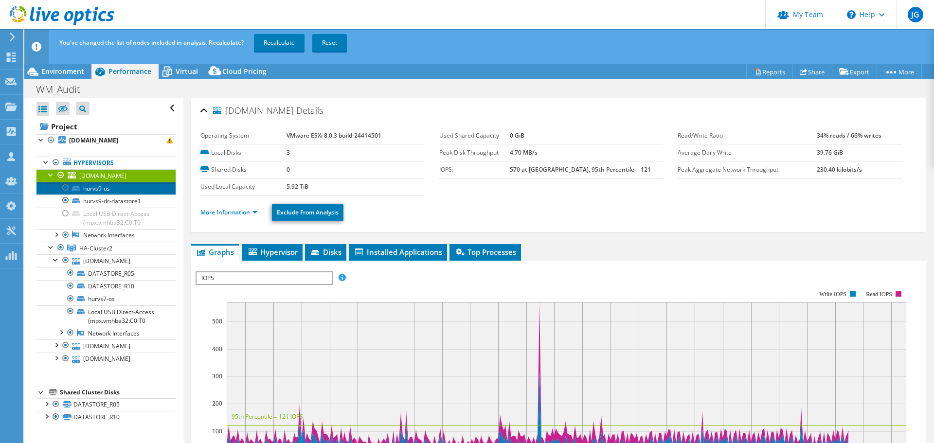
click at [127, 189] on link "hurvs9-os" at bounding box center [105, 188] width 139 height 13
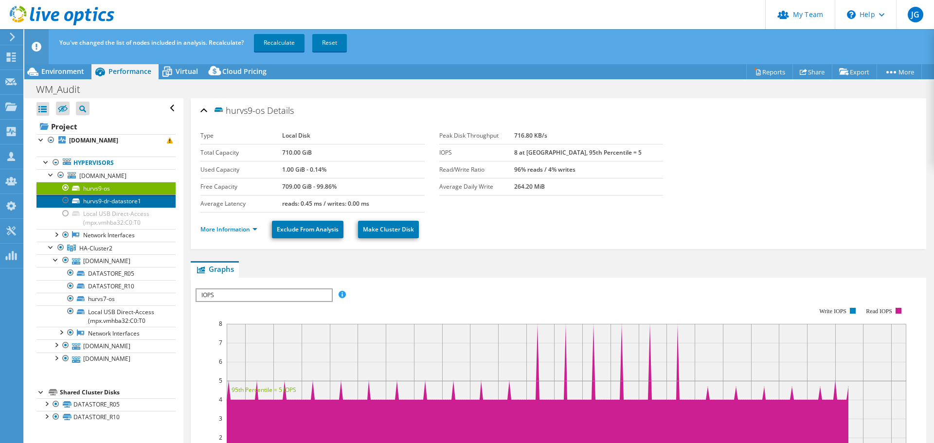
click at [147, 201] on link "hurvs9-dr-datastore1" at bounding box center [105, 201] width 139 height 13
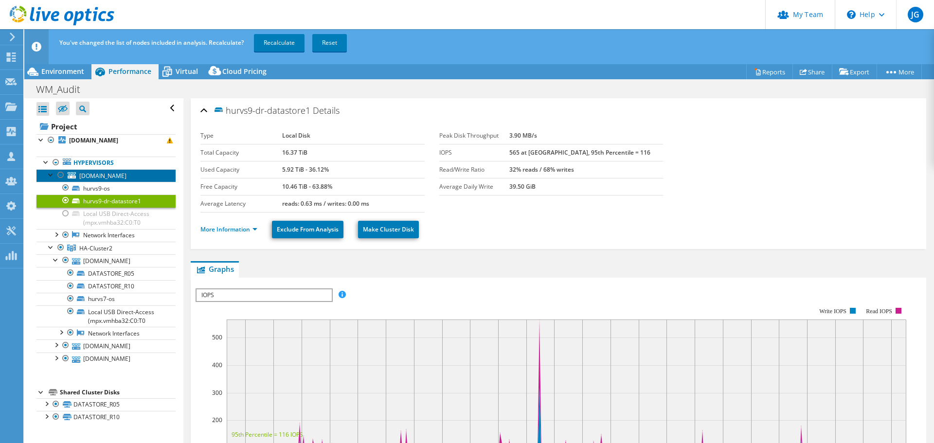
click at [124, 176] on span "hurvs9.hurlinghamclub.org.uk" at bounding box center [102, 176] width 47 height 8
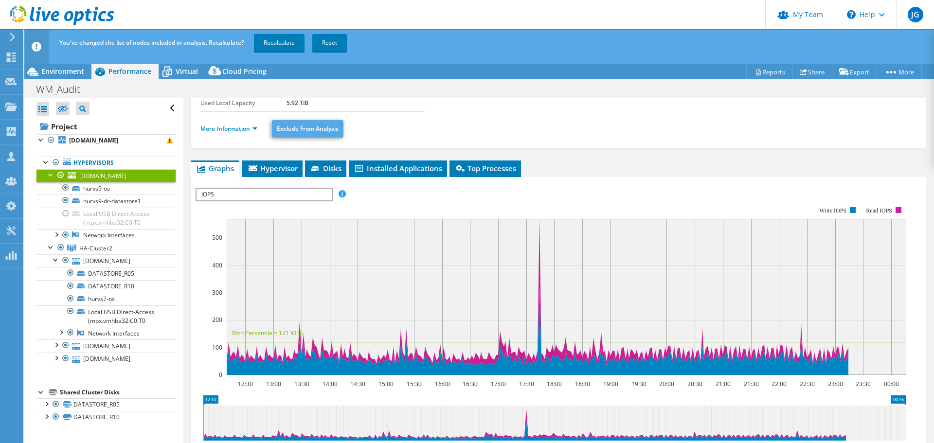
scroll to position [97, 0]
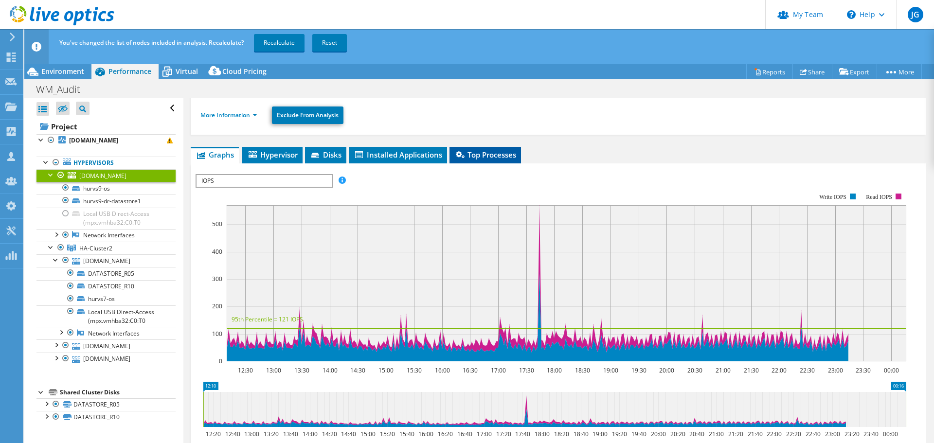
click at [487, 157] on span "Top Processes" at bounding box center [485, 155] width 62 height 10
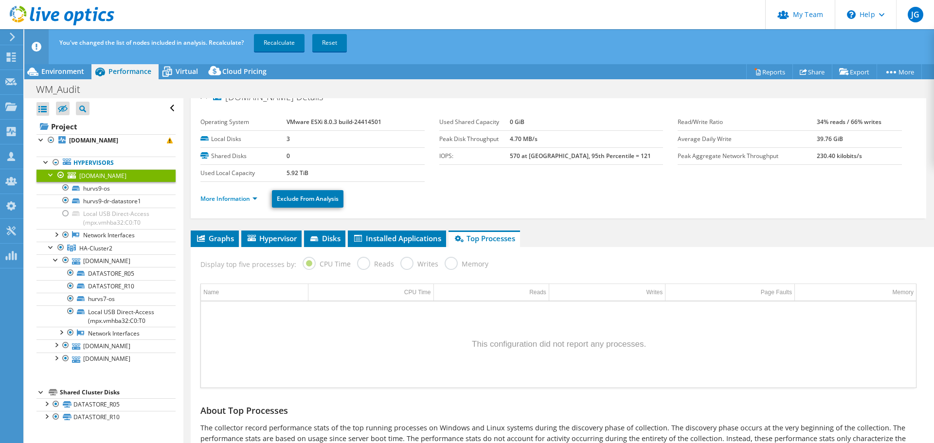
scroll to position [0, 0]
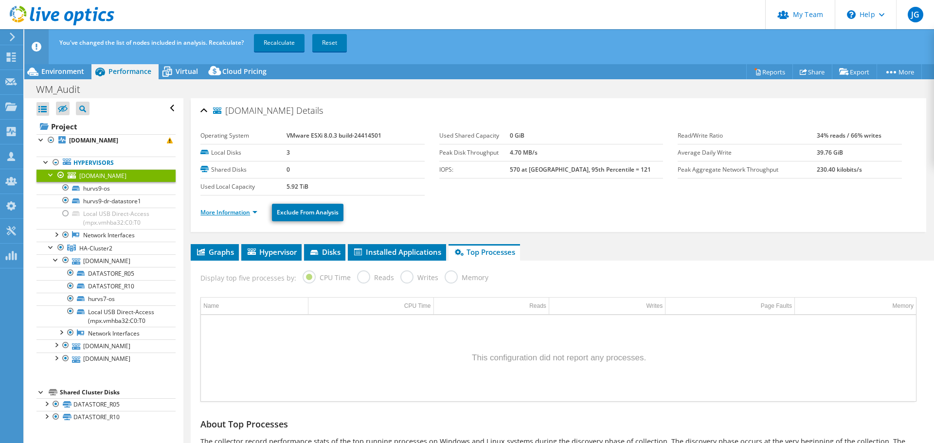
click at [250, 214] on link "More Information" at bounding box center [228, 212] width 57 height 8
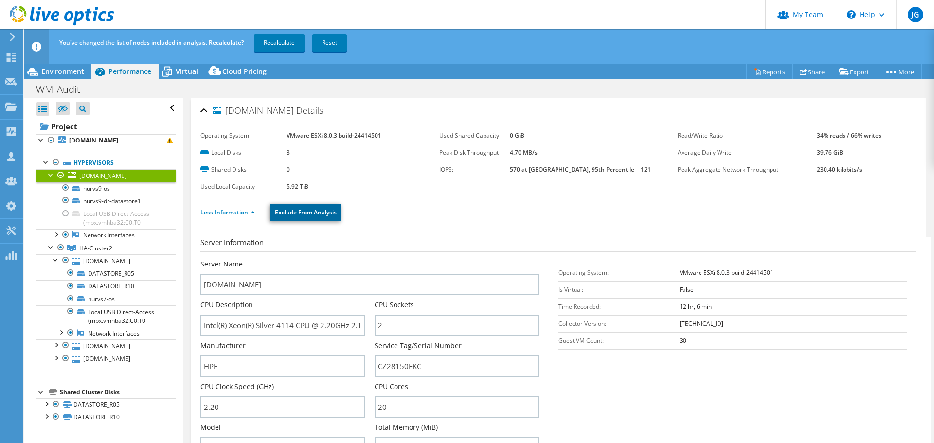
click at [313, 215] on link "Exclude From Analysis" at bounding box center [305, 213] width 71 height 18
click at [271, 41] on link "Recalculate" at bounding box center [279, 43] width 51 height 18
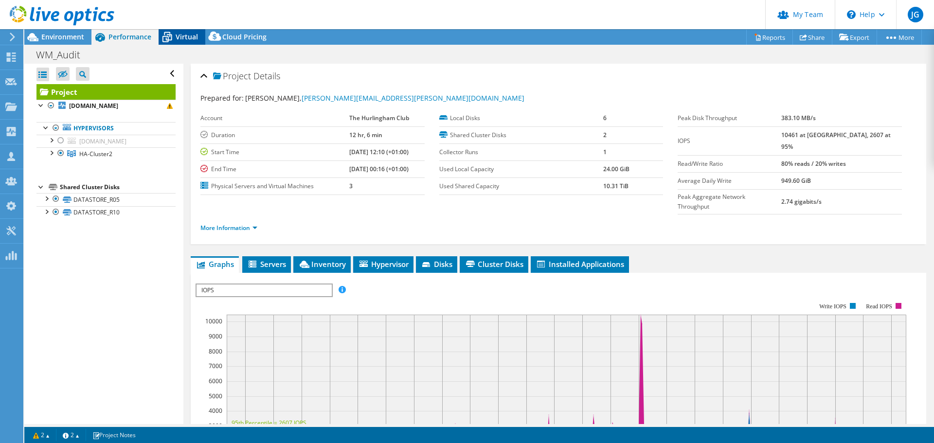
click at [180, 38] on span "Virtual" at bounding box center [187, 36] width 22 height 9
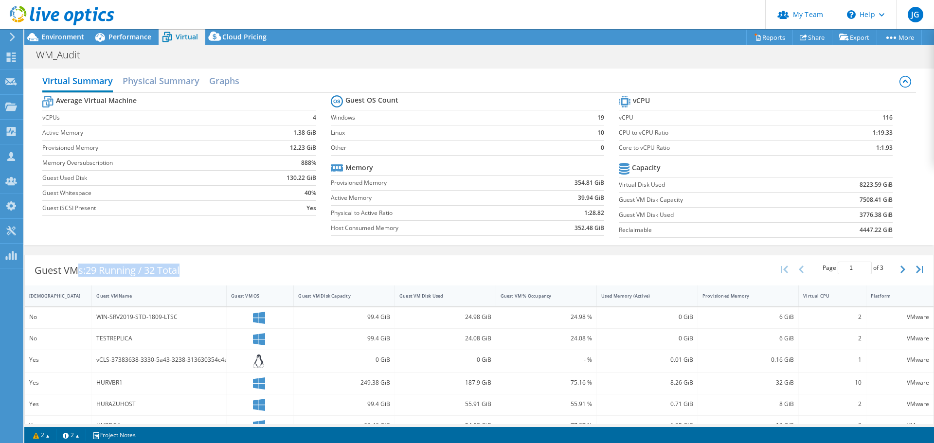
drag, startPoint x: 194, startPoint y: 263, endPoint x: 80, endPoint y: 269, distance: 114.4
click at [80, 269] on div "Guest VMs: 29 Running / 32 Total Page 1 of 3 5 rows 10 rows 20 rows 25 rows 50 …" at bounding box center [479, 270] width 908 height 30
click at [234, 275] on div "Guest VMs: 29 Running / 32 Total Page 1 of 3 5 rows 10 rows 20 rows 25 rows 50 …" at bounding box center [479, 270] width 908 height 30
click at [121, 36] on span "Performance" at bounding box center [129, 36] width 43 height 9
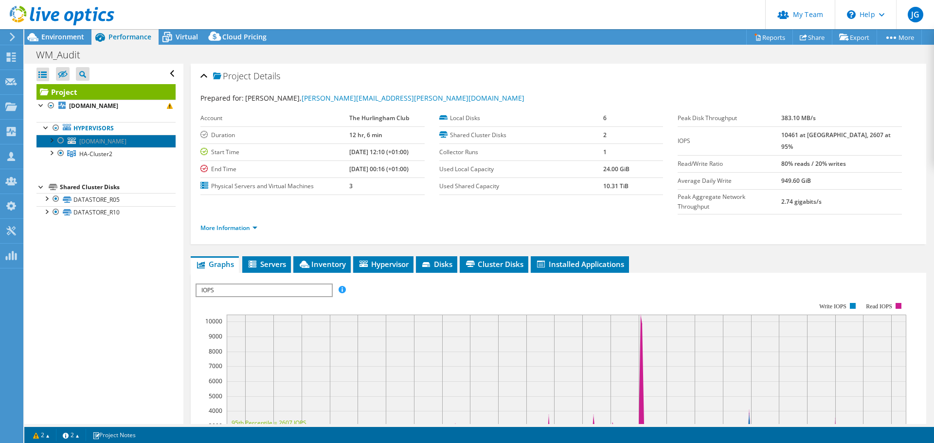
click at [102, 143] on span "hurvs9.hurlinghamclub.org.uk" at bounding box center [102, 141] width 47 height 8
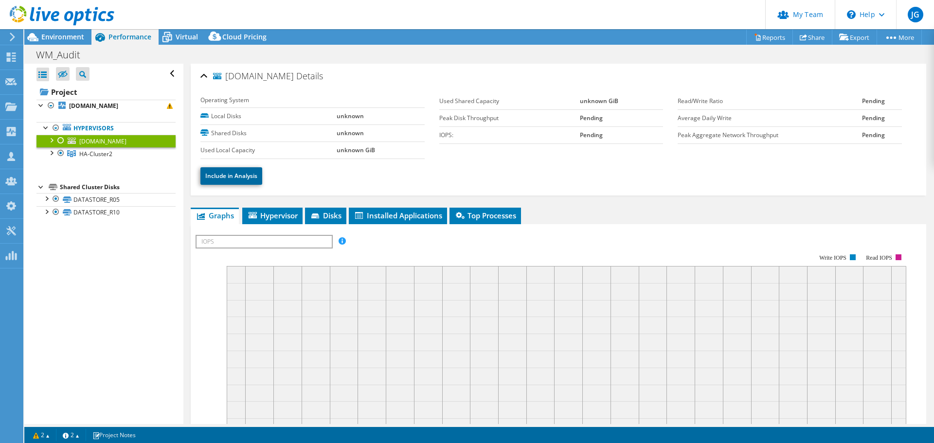
click at [235, 178] on link "Include in Analysis" at bounding box center [231, 176] width 62 height 18
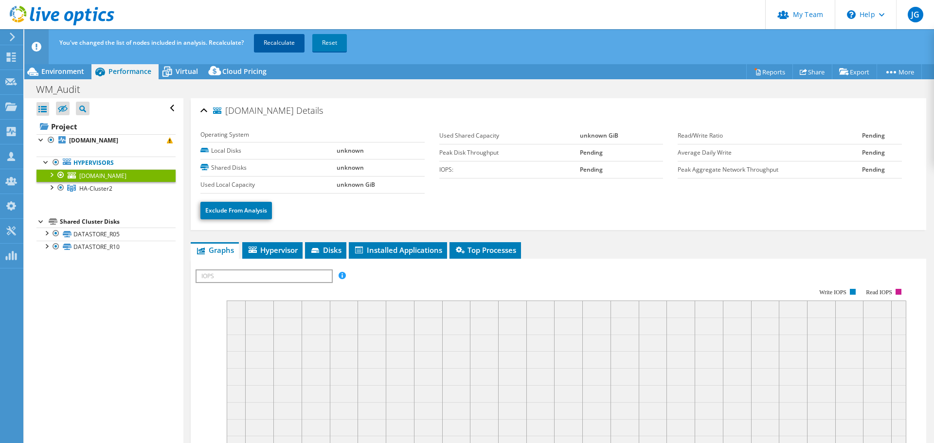
click at [270, 40] on link "Recalculate" at bounding box center [279, 43] width 51 height 18
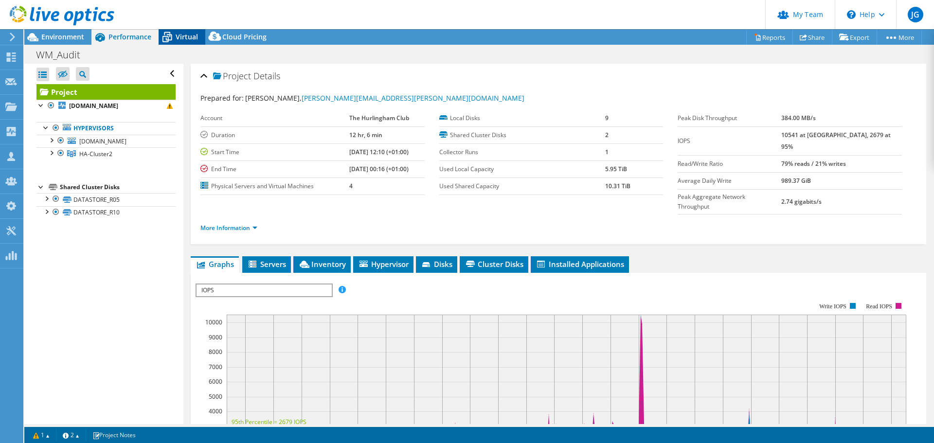
click at [177, 35] on span "Virtual" at bounding box center [187, 36] width 22 height 9
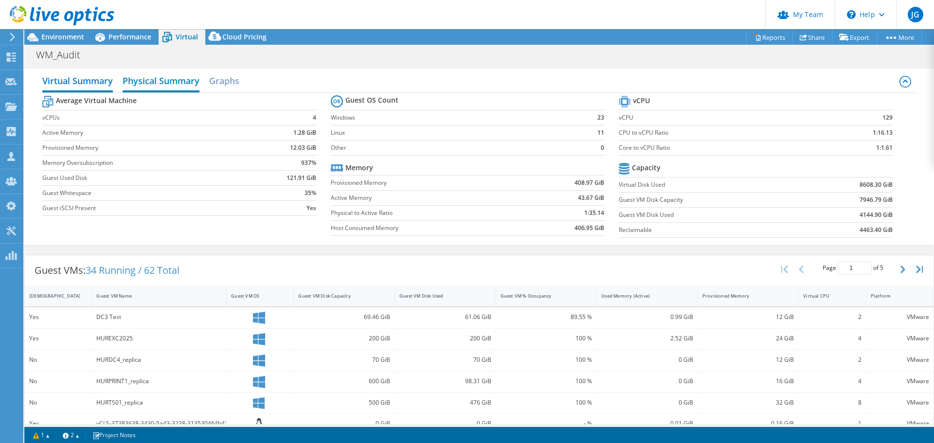
click at [151, 81] on h2 "Physical Summary" at bounding box center [161, 81] width 77 height 21
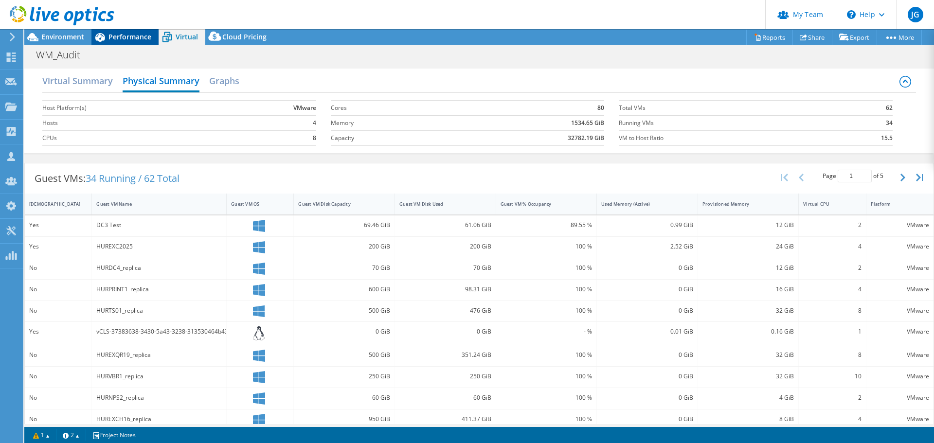
click at [123, 35] on span "Performance" at bounding box center [129, 36] width 43 height 9
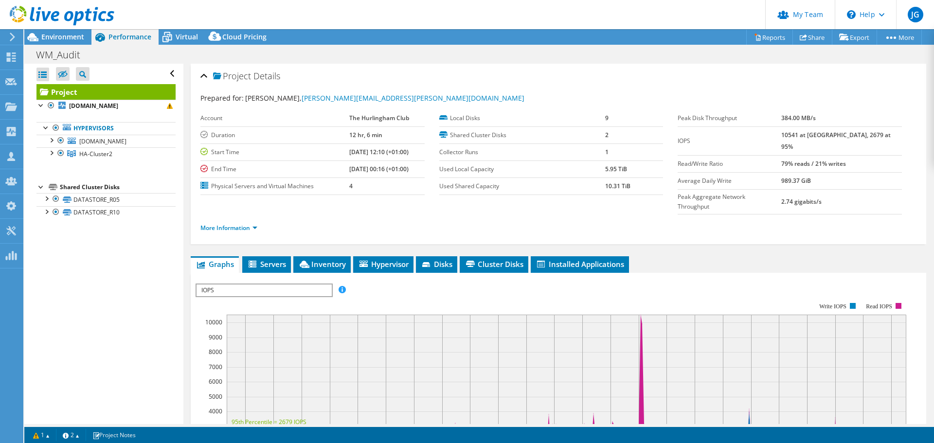
drag, startPoint x: 99, startPoint y: 264, endPoint x: 93, endPoint y: 167, distance: 96.5
click at [100, 262] on div "Open All Close All Hide Excluded Nodes Project Tree Filter" at bounding box center [103, 244] width 159 height 360
click at [53, 141] on div at bounding box center [51, 140] width 10 height 10
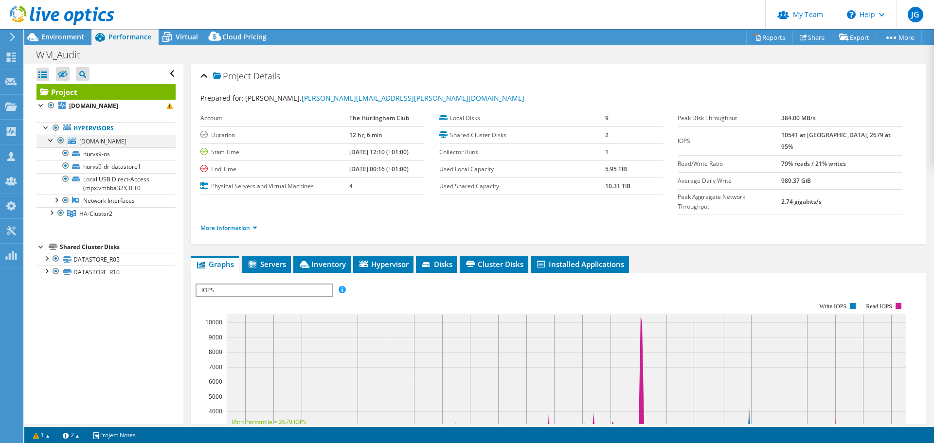
click at [49, 140] on div at bounding box center [51, 140] width 10 height 10
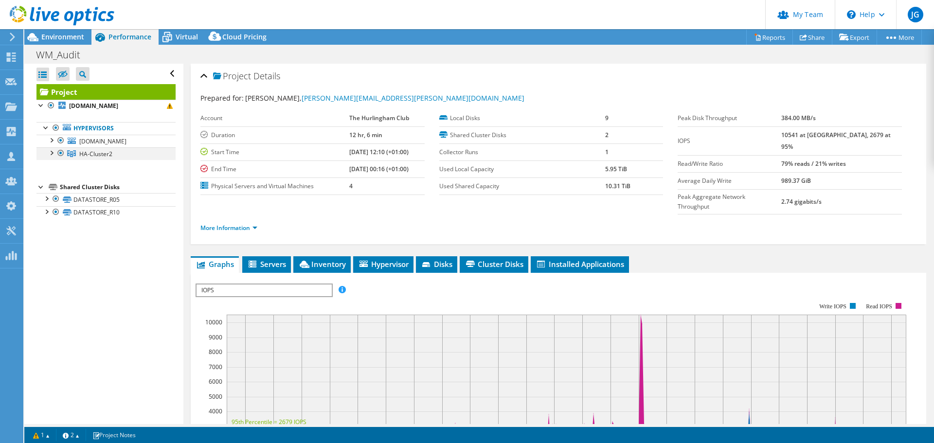
click at [53, 151] on div at bounding box center [51, 152] width 10 height 10
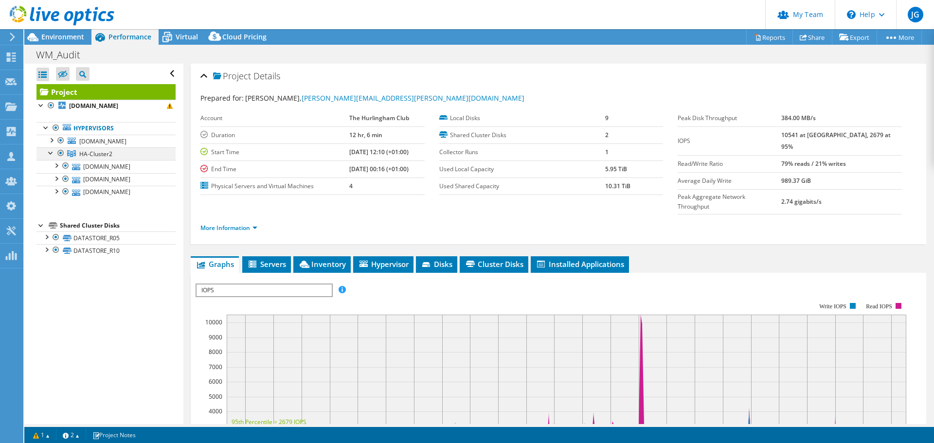
click at [50, 152] on div at bounding box center [51, 152] width 10 height 10
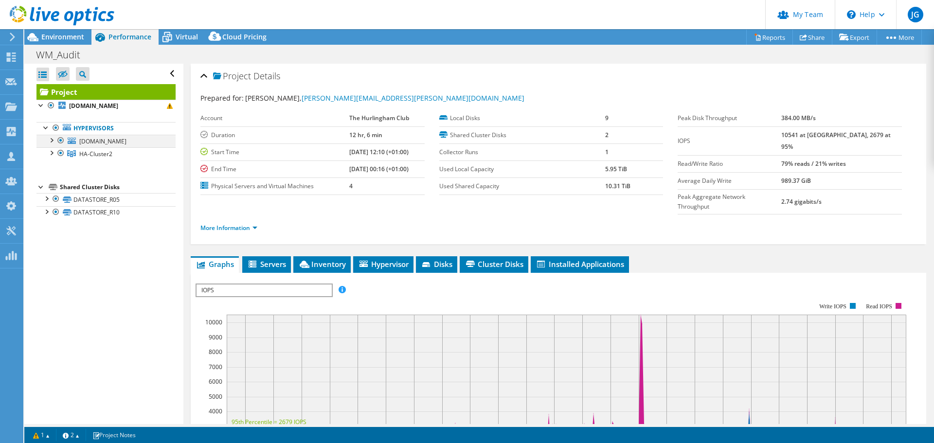
click at [53, 139] on div at bounding box center [51, 140] width 10 height 10
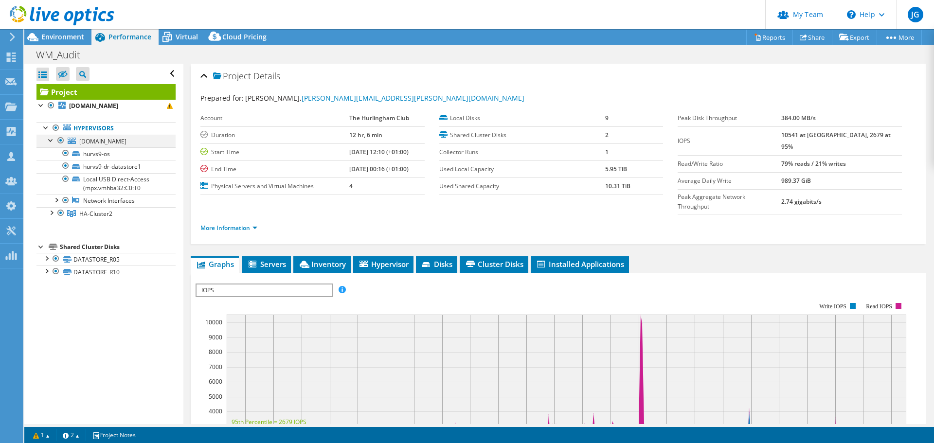
click at [53, 139] on div at bounding box center [51, 140] width 10 height 10
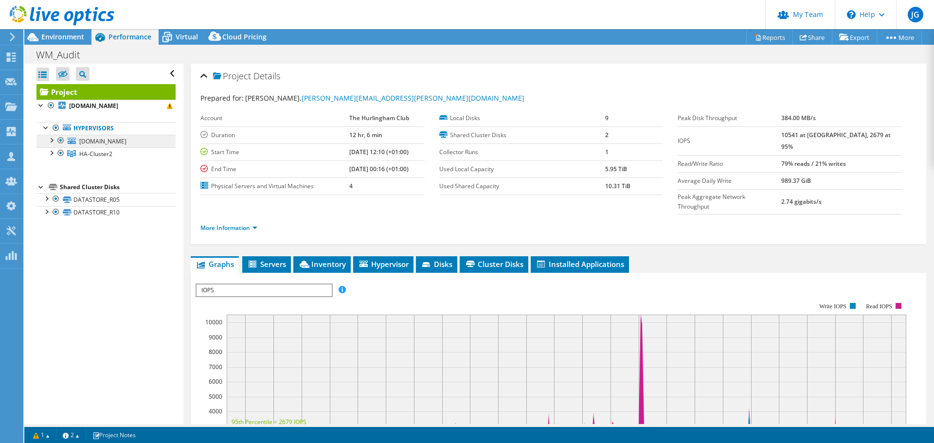
drag, startPoint x: 53, startPoint y: 140, endPoint x: 52, endPoint y: 145, distance: 5.7
click at [52, 140] on div at bounding box center [51, 140] width 10 height 10
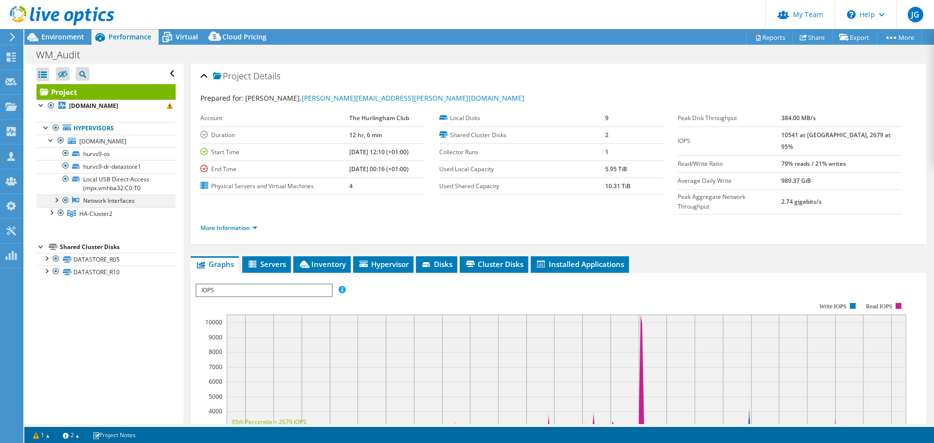
click at [59, 202] on div at bounding box center [56, 200] width 10 height 10
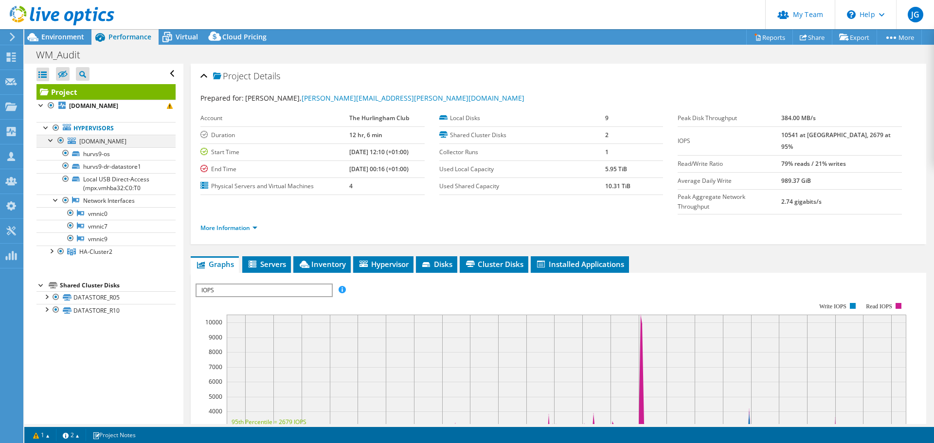
click at [52, 140] on div at bounding box center [51, 140] width 10 height 10
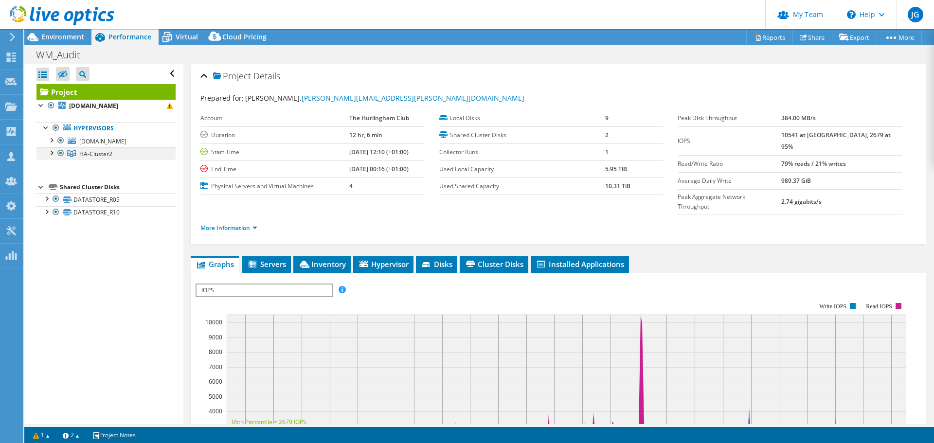
click at [52, 153] on div at bounding box center [51, 152] width 10 height 10
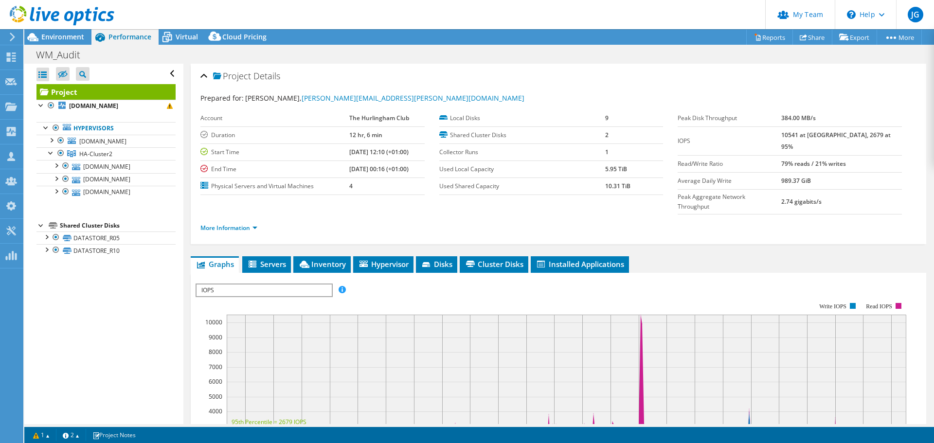
click at [108, 278] on div "Open All Close All Hide Excluded Nodes Project Tree Filter" at bounding box center [103, 244] width 159 height 360
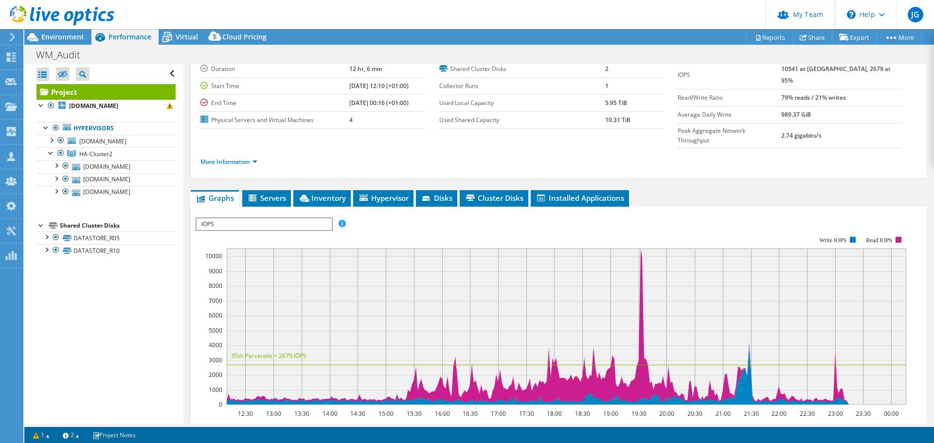
scroll to position [49, 0]
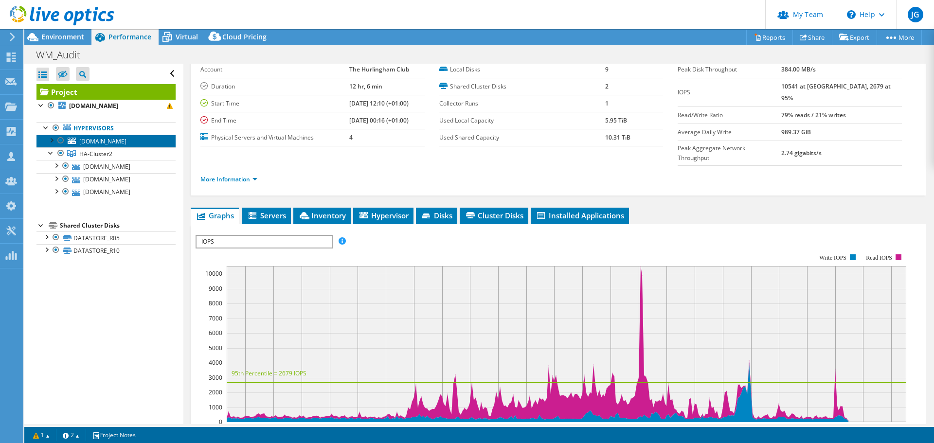
click at [107, 141] on span "hurvs9.hurlinghamclub.org.uk" at bounding box center [102, 141] width 47 height 8
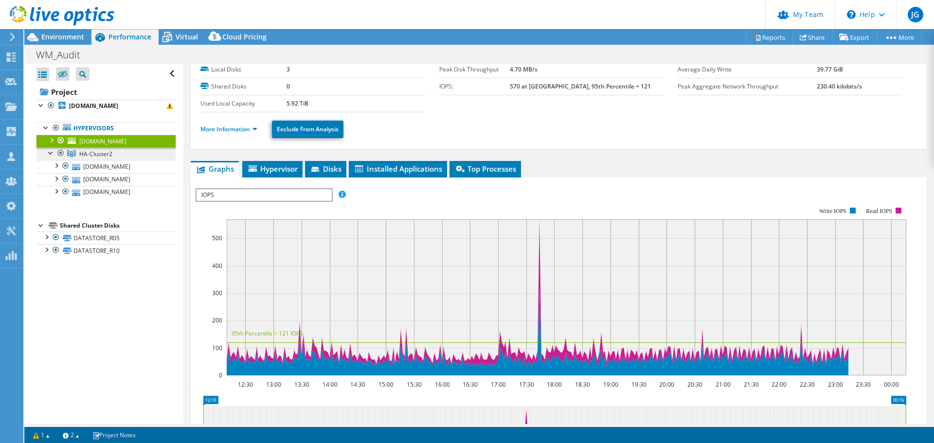
click at [118, 154] on link "HA-Cluster2" at bounding box center [105, 153] width 139 height 13
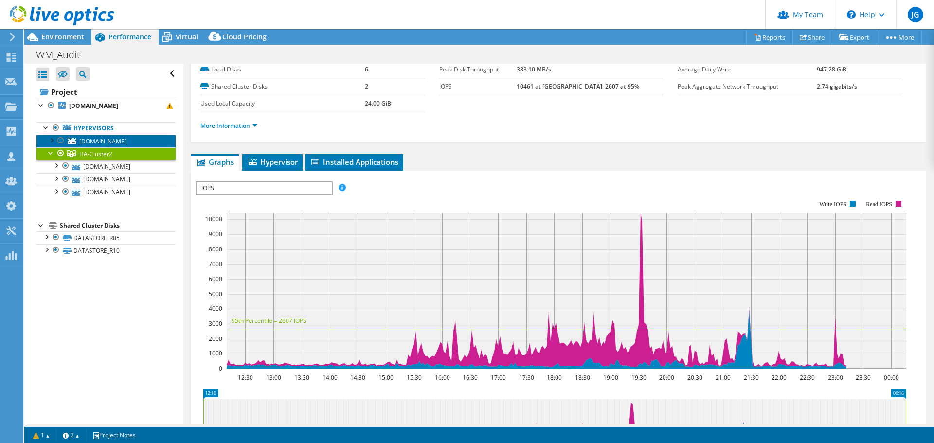
click at [121, 139] on span "hurvs9.hurlinghamclub.org.uk" at bounding box center [102, 141] width 47 height 8
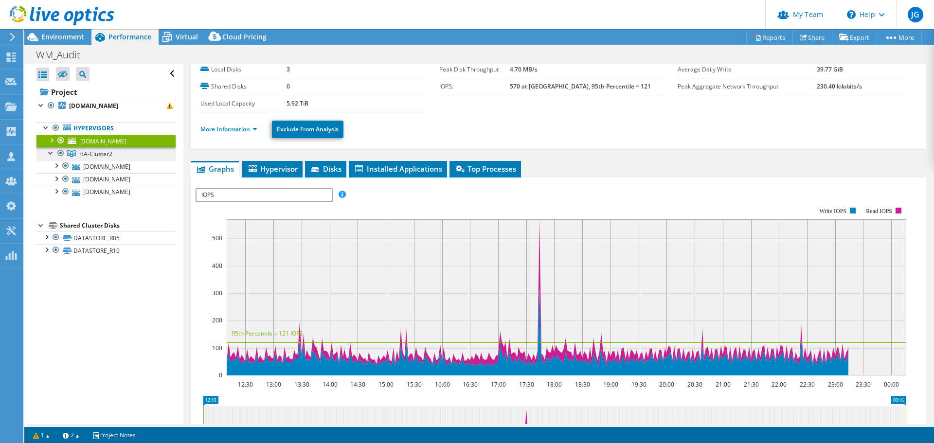
click at [125, 152] on link "HA-Cluster2" at bounding box center [105, 153] width 139 height 13
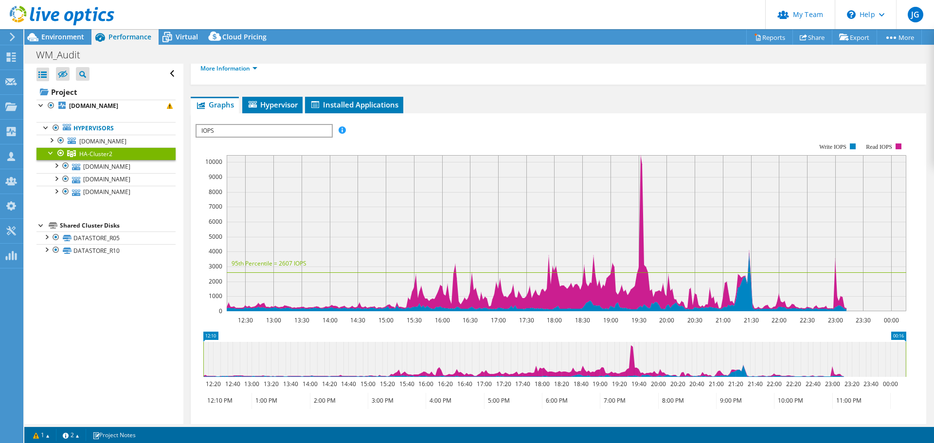
scroll to position [0, 0]
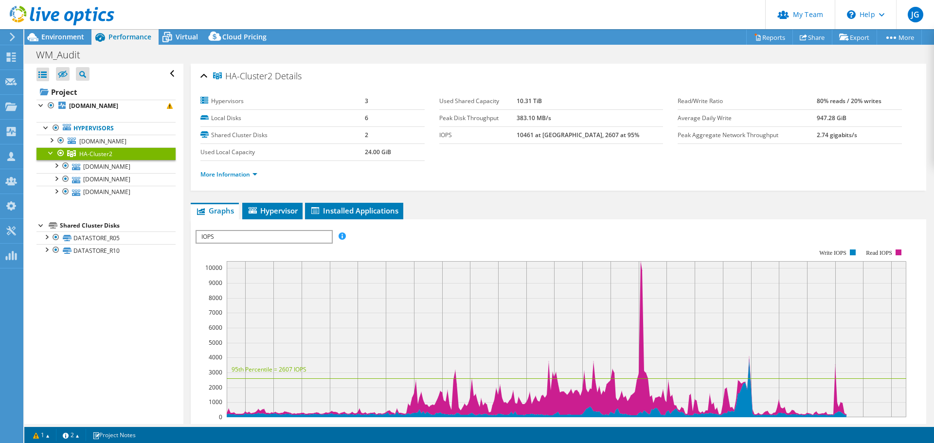
click at [95, 152] on span "HA-Cluster2" at bounding box center [95, 154] width 33 height 8
click at [113, 141] on span "hurvs9.hurlinghamclub.org.uk" at bounding box center [102, 141] width 47 height 8
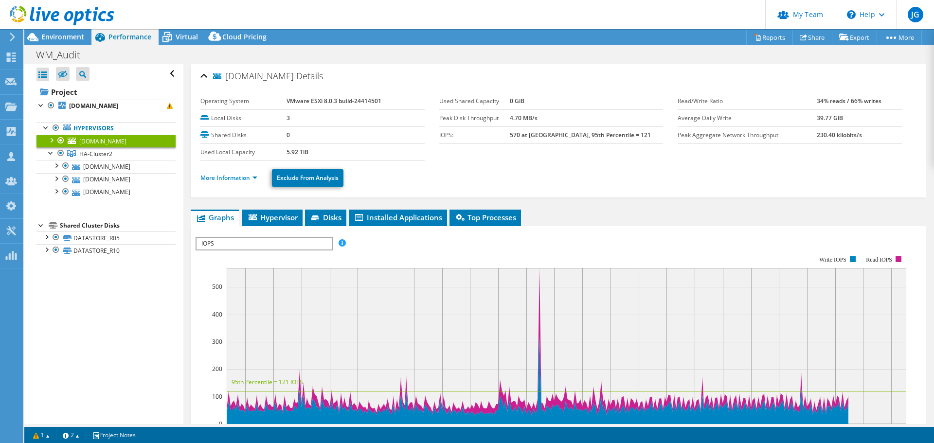
click at [52, 138] on div at bounding box center [51, 140] width 10 height 10
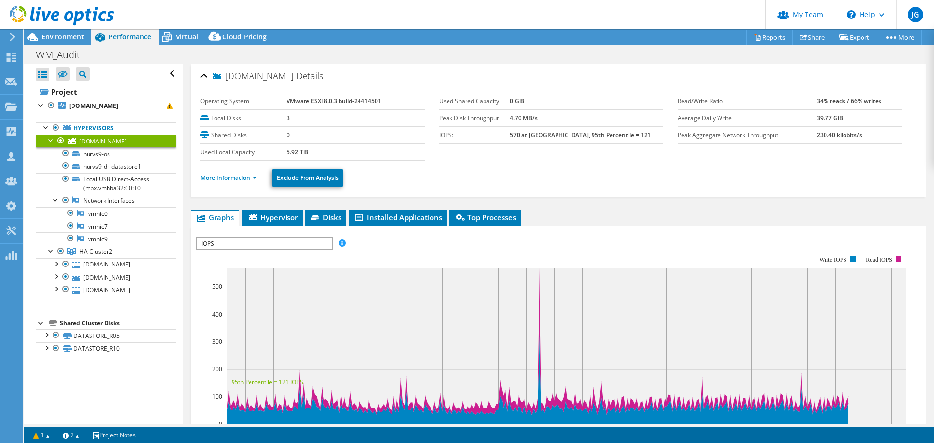
click at [53, 138] on div at bounding box center [51, 140] width 10 height 10
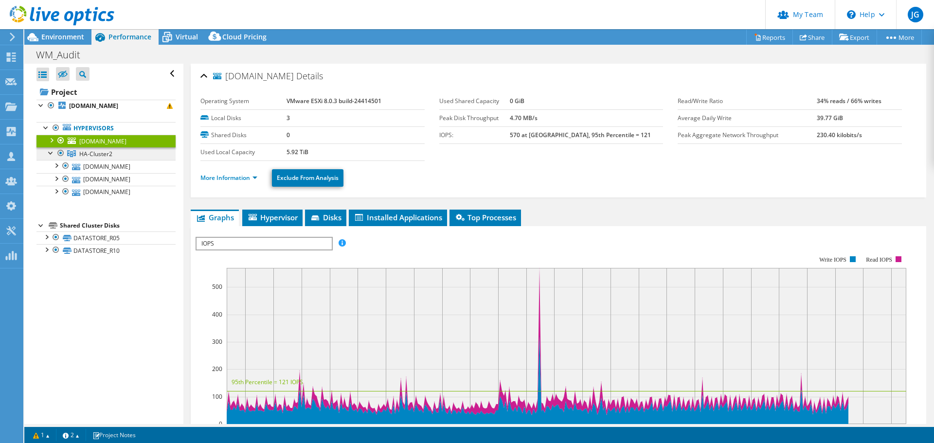
click at [85, 154] on span "HA-Cluster2" at bounding box center [95, 154] width 33 height 8
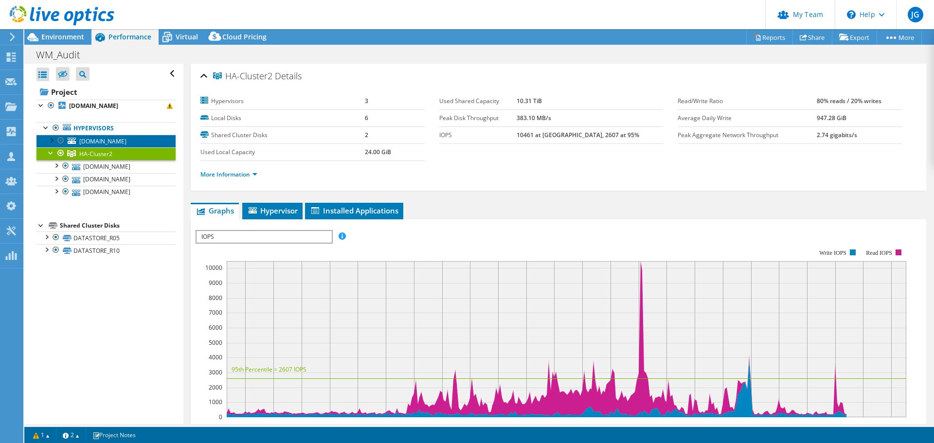
click at [107, 143] on span "hurvs9.hurlinghamclub.org.uk" at bounding box center [102, 141] width 47 height 8
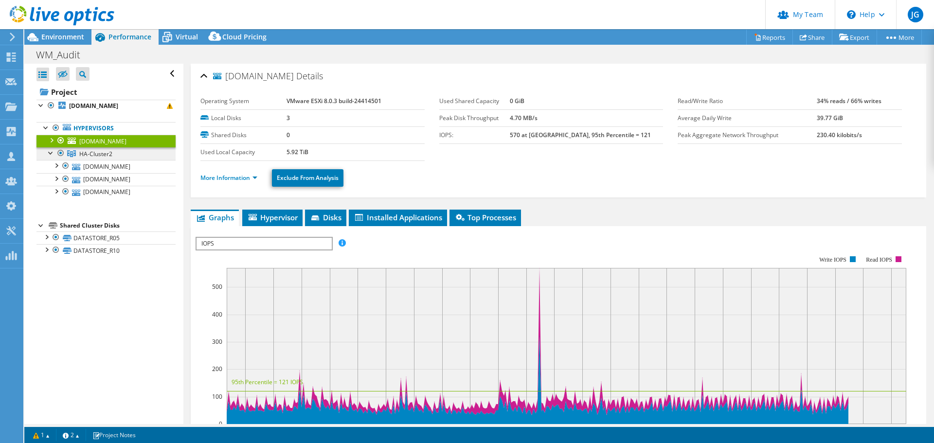
click at [106, 153] on span "HA-Cluster2" at bounding box center [95, 154] width 33 height 8
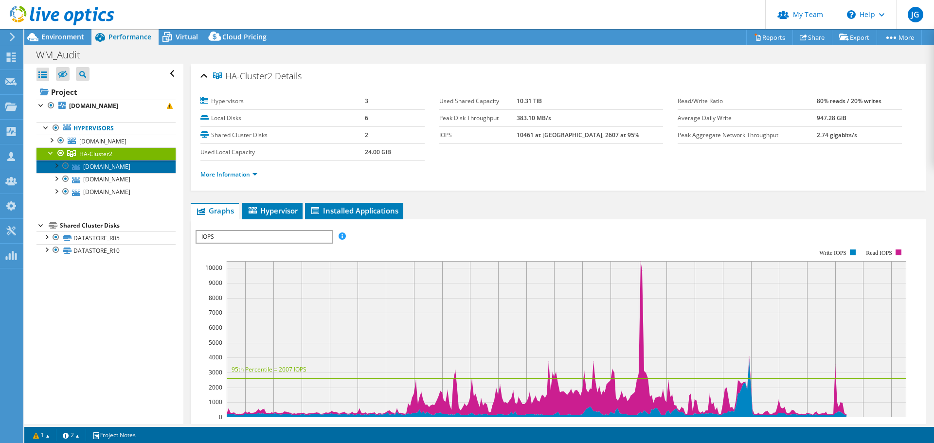
click at [117, 164] on link "hurvs7.hurlinghamclub.org.uk" at bounding box center [105, 166] width 139 height 13
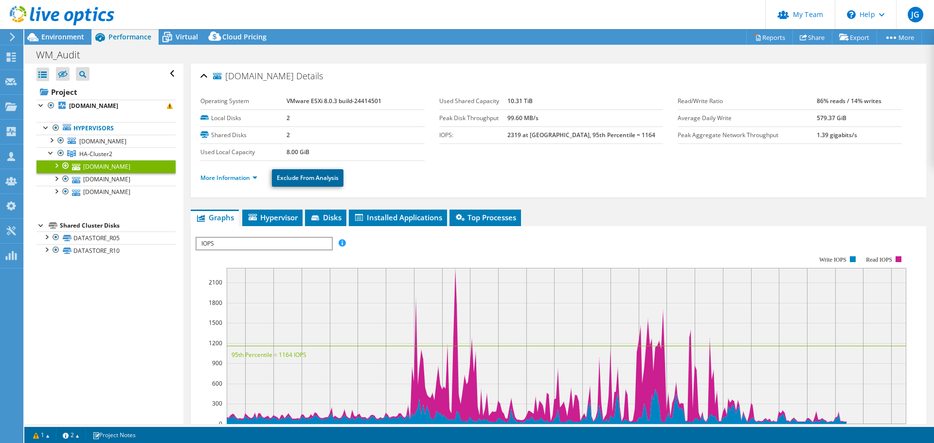
click at [302, 177] on link "Exclude From Analysis" at bounding box center [307, 178] width 71 height 18
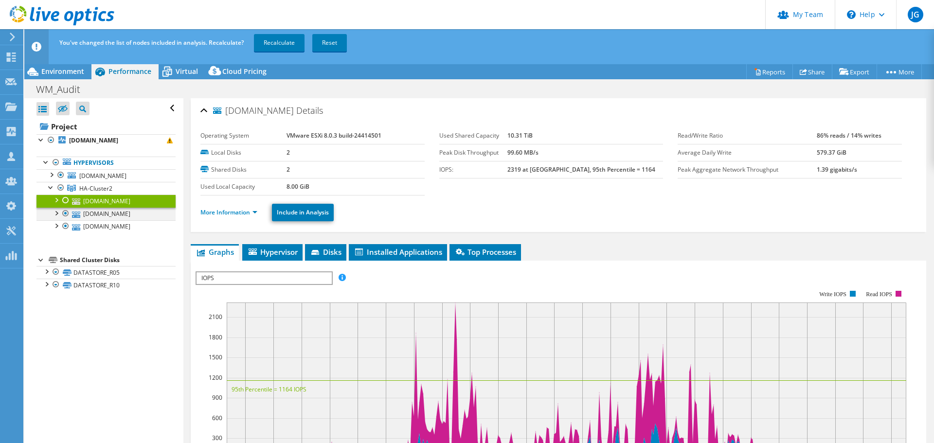
click at [65, 213] on div at bounding box center [66, 214] width 10 height 12
click at [67, 226] on div at bounding box center [66, 226] width 10 height 12
click at [279, 42] on link "Recalculate" at bounding box center [279, 43] width 51 height 18
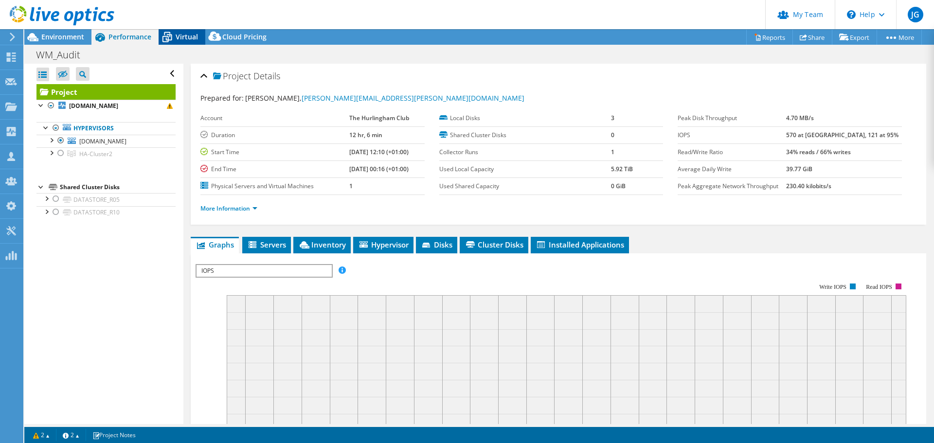
click at [174, 36] on icon at bounding box center [167, 37] width 17 height 17
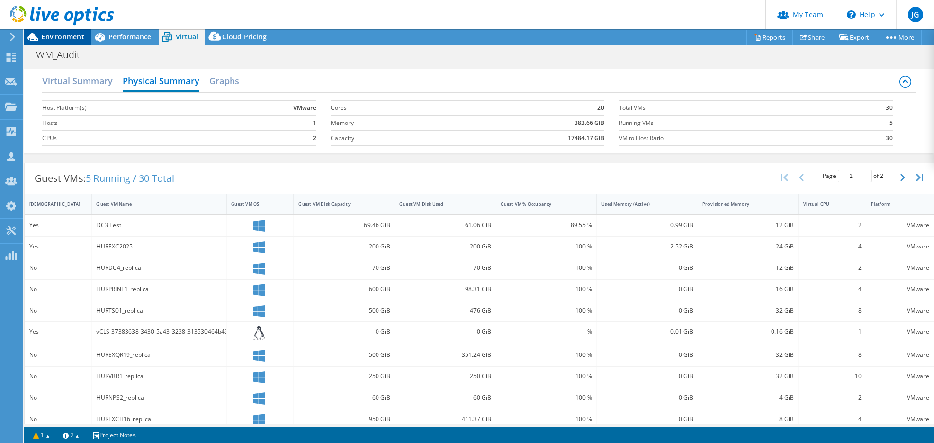
click at [68, 35] on span "Environment" at bounding box center [62, 36] width 43 height 9
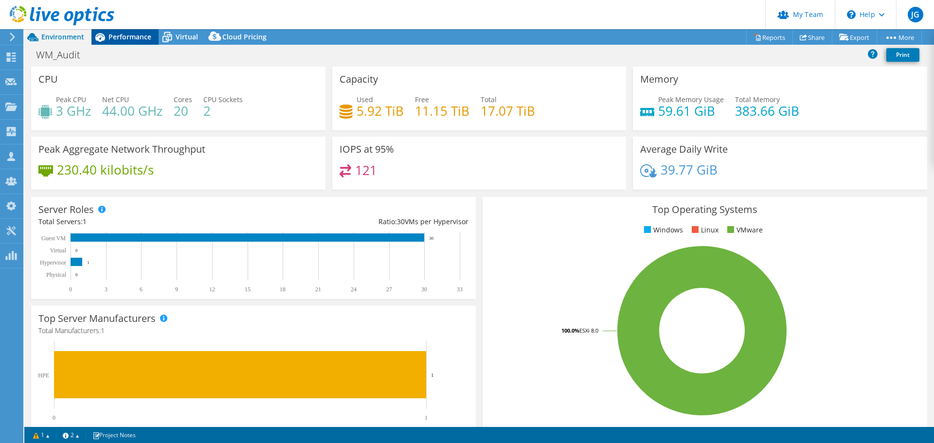
click at [142, 38] on span "Performance" at bounding box center [129, 36] width 43 height 9
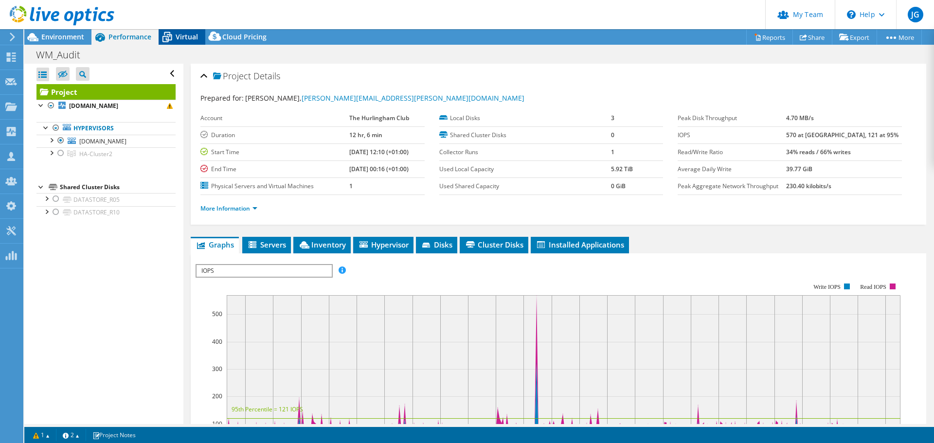
click at [183, 36] on span "Virtual" at bounding box center [187, 36] width 22 height 9
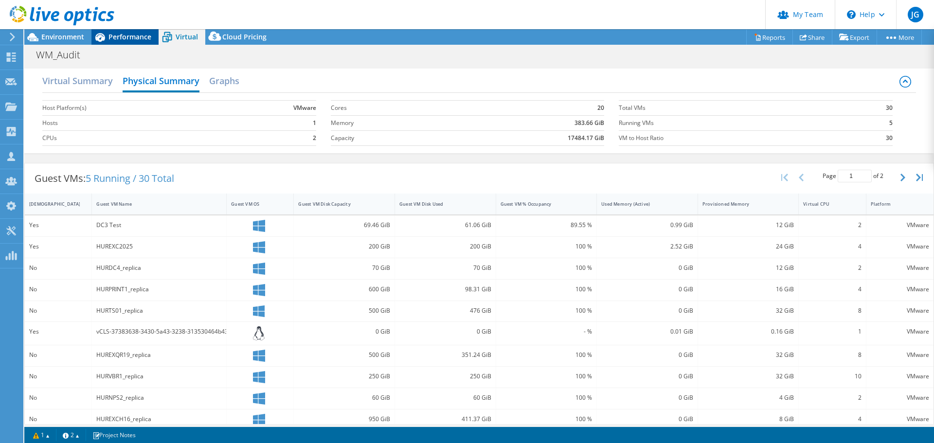
click at [135, 36] on span "Performance" at bounding box center [129, 36] width 43 height 9
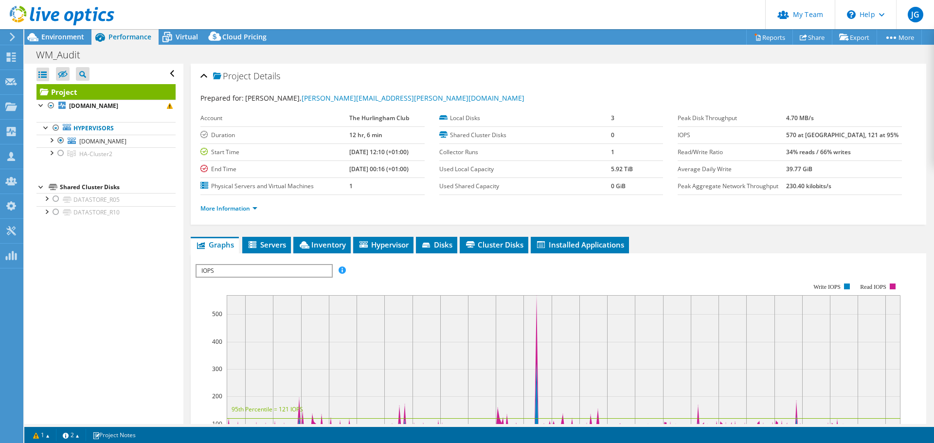
drag, startPoint x: 59, startPoint y: 152, endPoint x: 61, endPoint y: 163, distance: 10.9
click at [59, 152] on div at bounding box center [61, 153] width 10 height 12
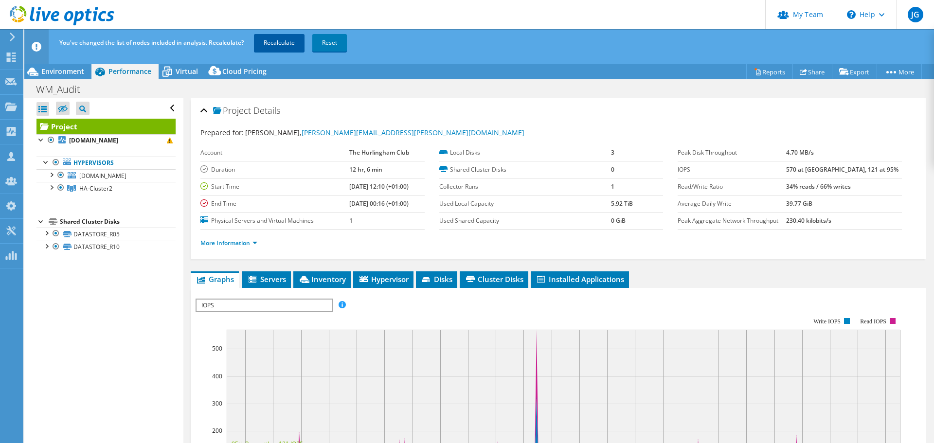
click at [283, 45] on link "Recalculate" at bounding box center [279, 43] width 51 height 18
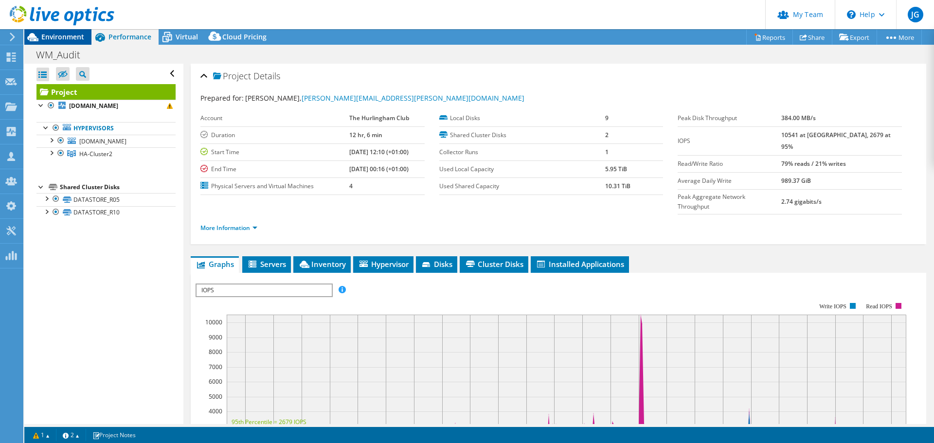
click at [70, 34] on span "Environment" at bounding box center [62, 36] width 43 height 9
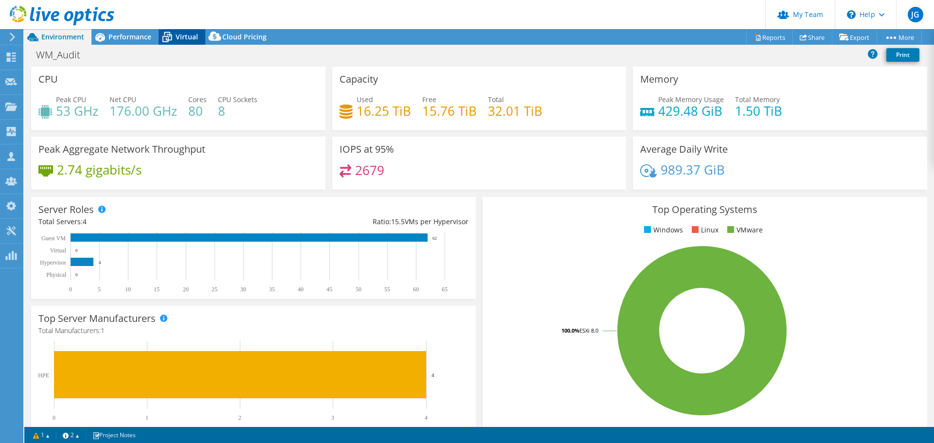
click at [178, 37] on span "Virtual" at bounding box center [187, 36] width 22 height 9
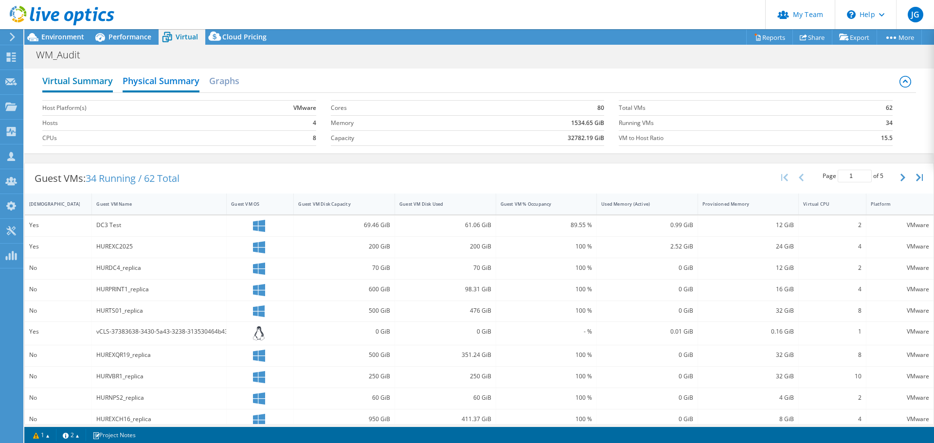
click at [98, 88] on h2 "Virtual Summary" at bounding box center [77, 81] width 71 height 21
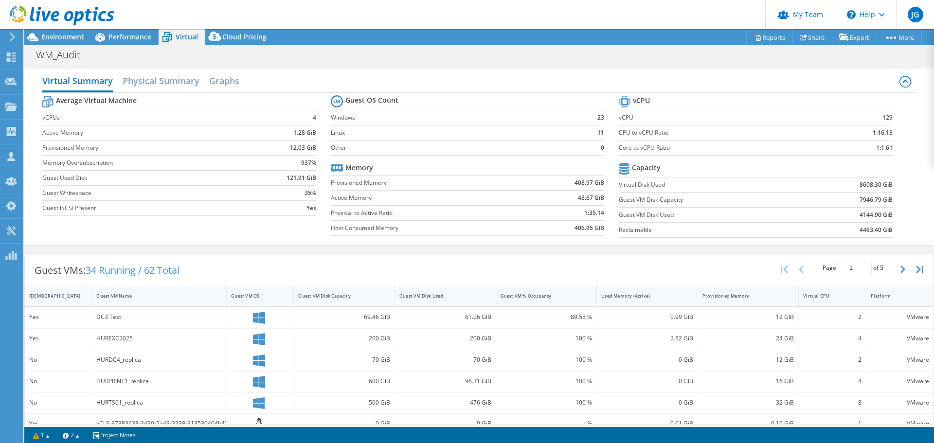
click at [607, 247] on div "Virtual Summary Physical Summary Graphs Average Virtual Machine vCPUs 4 Active …" at bounding box center [478, 157] width 909 height 186
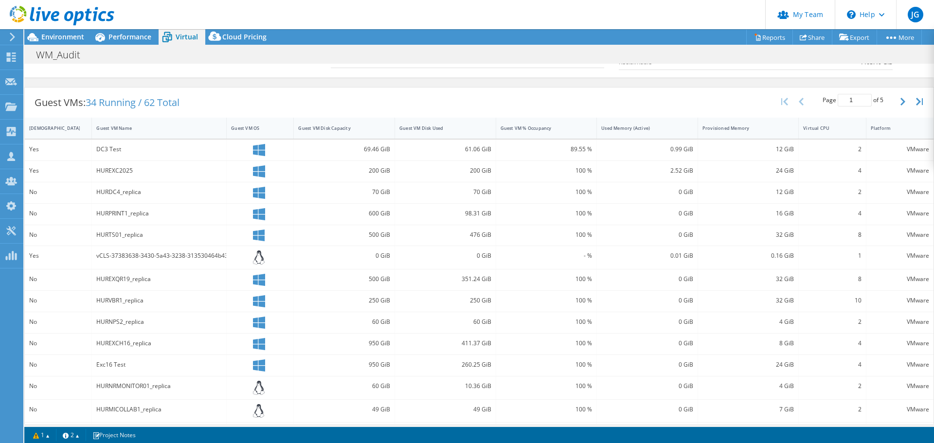
scroll to position [167, 0]
click at [63, 39] on span "Environment" at bounding box center [62, 36] width 43 height 9
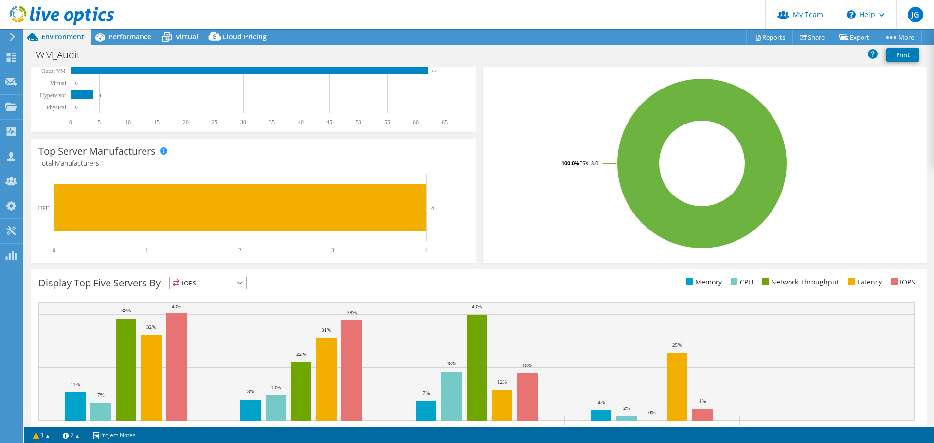
scroll to position [0, 0]
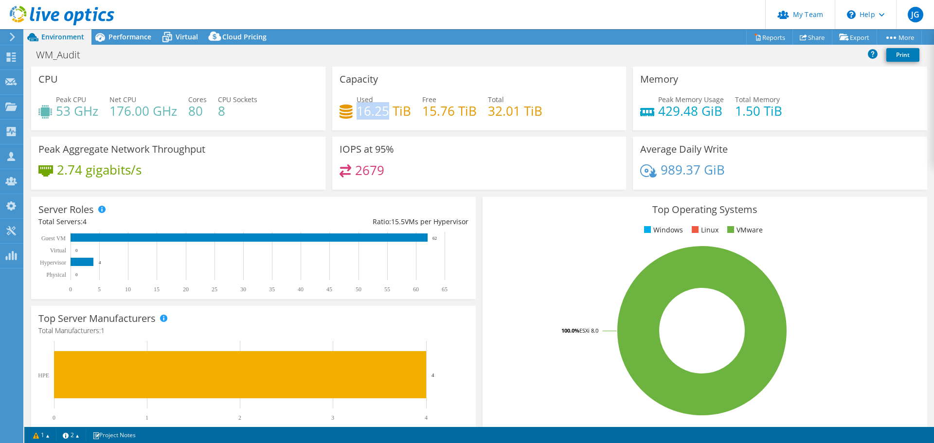
drag, startPoint x: 386, startPoint y: 110, endPoint x: 355, endPoint y: 112, distance: 30.7
click at [356, 112] on h4 "16.25 TiB" at bounding box center [383, 111] width 54 height 11
copy h4 "16.25"
click at [183, 38] on span "Virtual" at bounding box center [187, 36] width 22 height 9
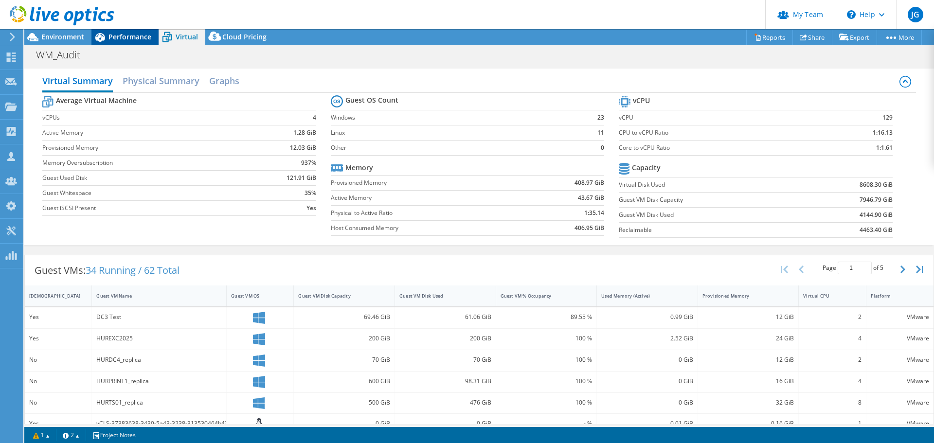
click at [130, 37] on span "Performance" at bounding box center [129, 36] width 43 height 9
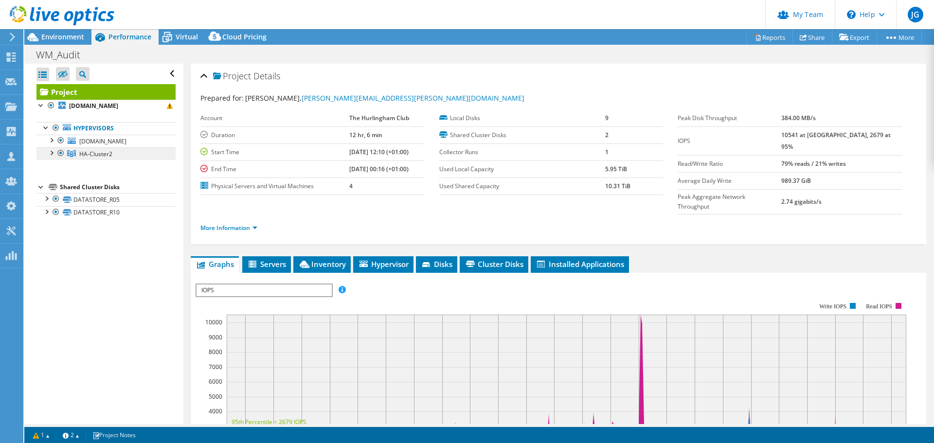
click at [84, 157] on span "HA-Cluster2" at bounding box center [95, 154] width 33 height 8
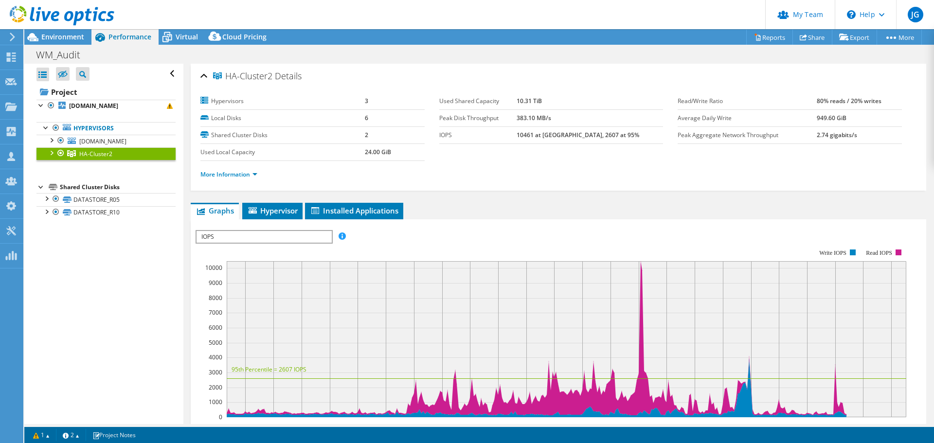
click at [53, 152] on div at bounding box center [51, 152] width 10 height 10
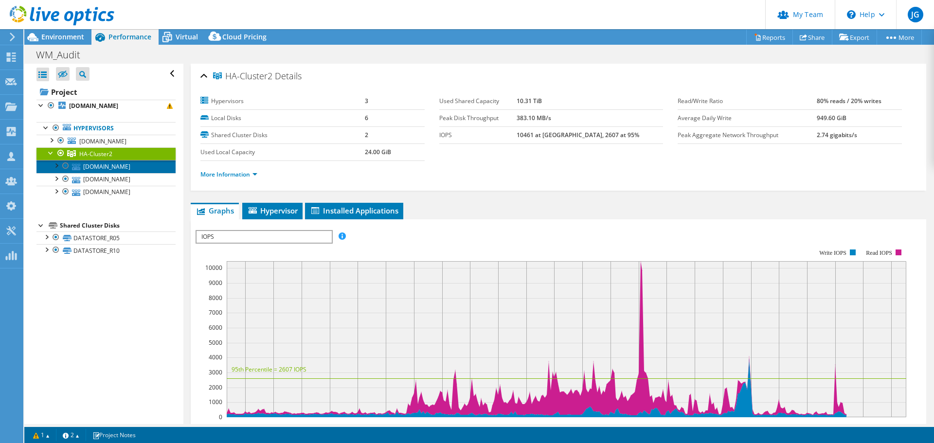
click at [89, 168] on link "hurvs7.hurlinghamclub.org.uk" at bounding box center [105, 166] width 139 height 13
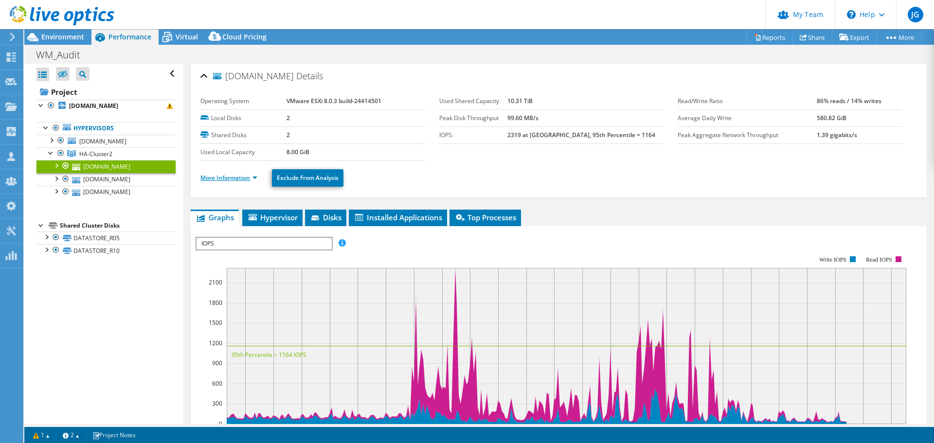
click at [230, 180] on link "More Information" at bounding box center [228, 178] width 57 height 8
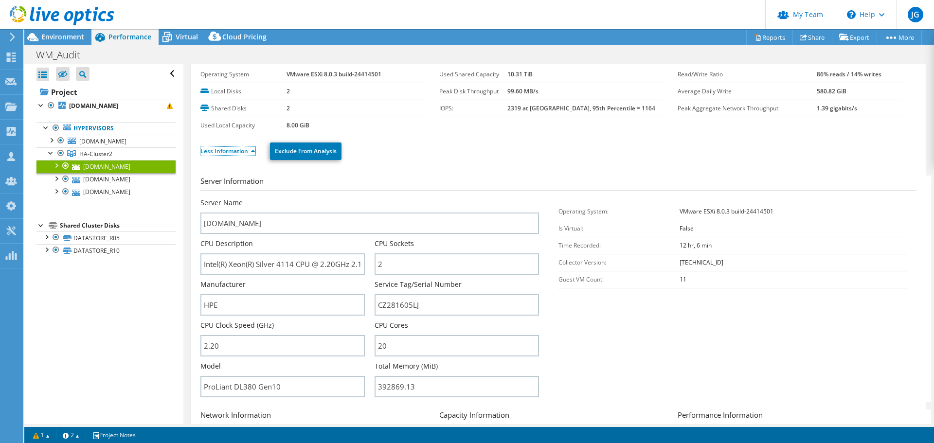
scroll to position [49, 0]
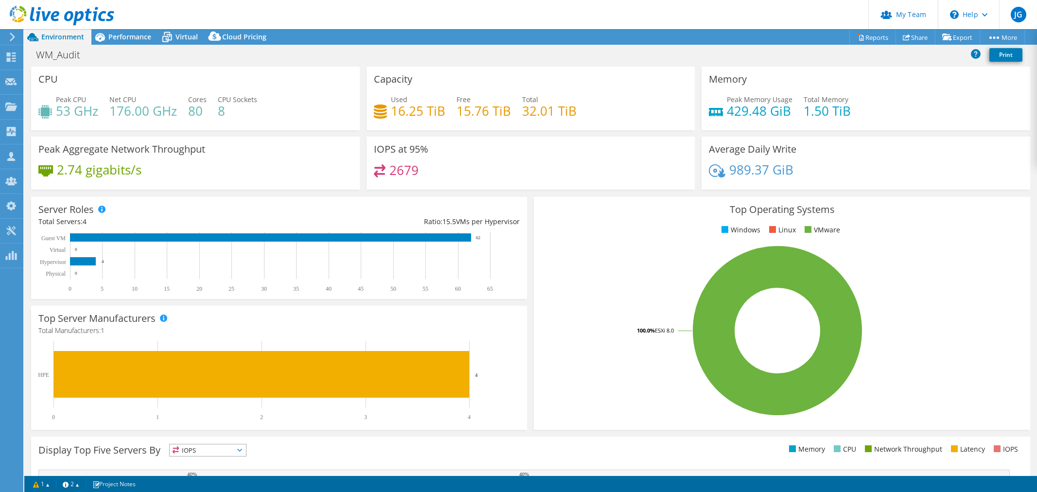
select select "EULondon"
select select "USD"
